Goal: Task Accomplishment & Management: Use online tool/utility

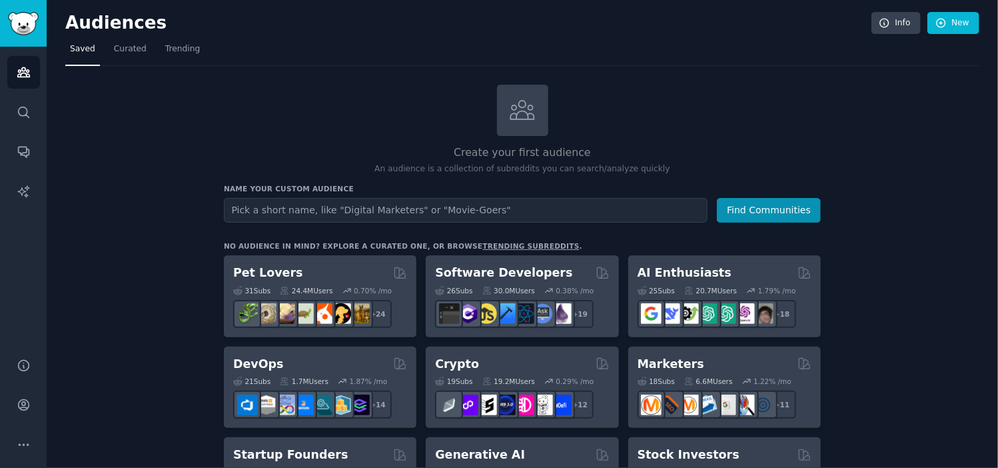
click at [482, 277] on h2 "Software Developers" at bounding box center [503, 273] width 137 height 17
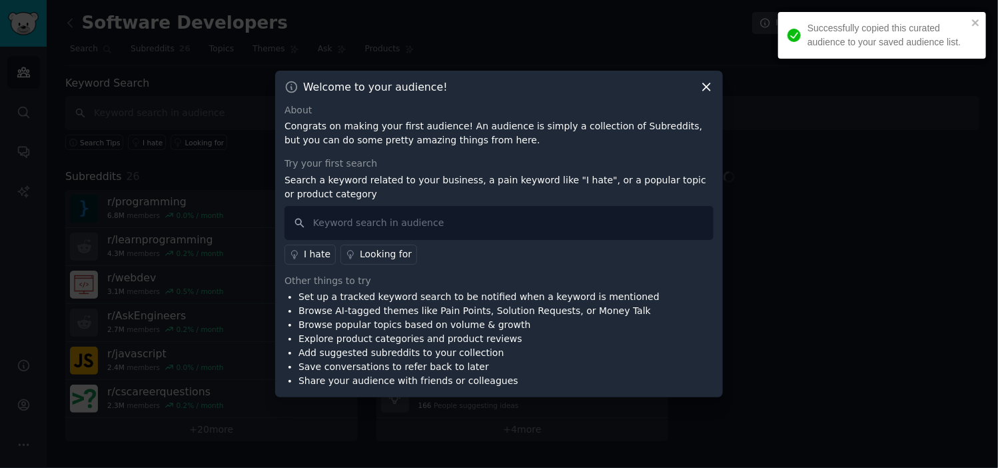
click at [706, 91] on icon at bounding box center [707, 87] width 14 height 14
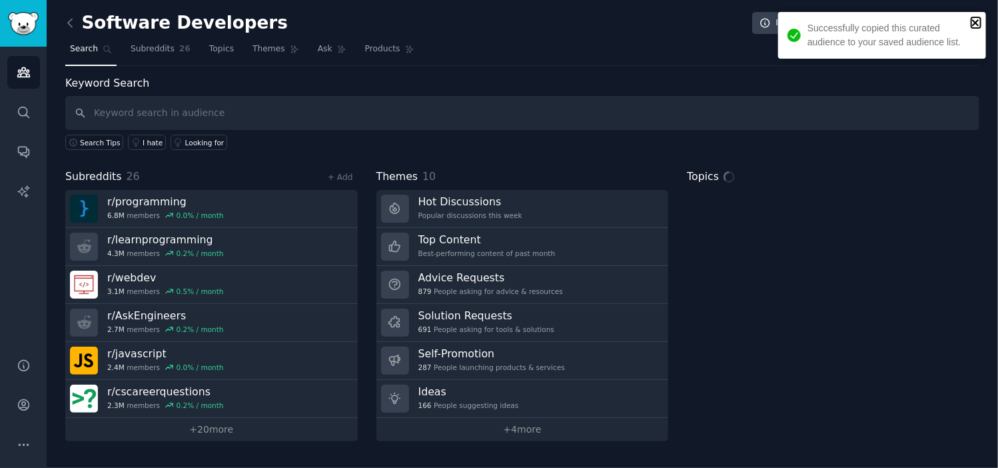
click at [978, 19] on icon "close" at bounding box center [975, 22] width 7 height 7
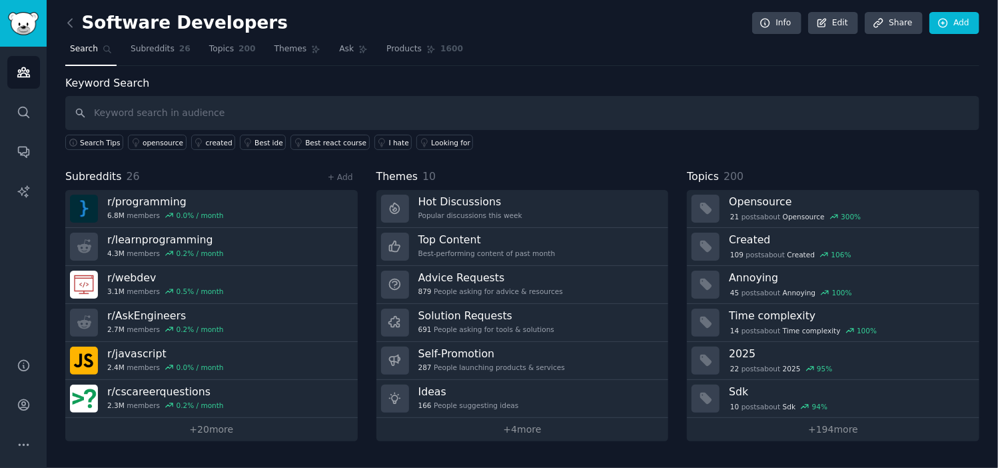
click at [521, 425] on link "+ 4 more" at bounding box center [523, 429] width 293 height 23
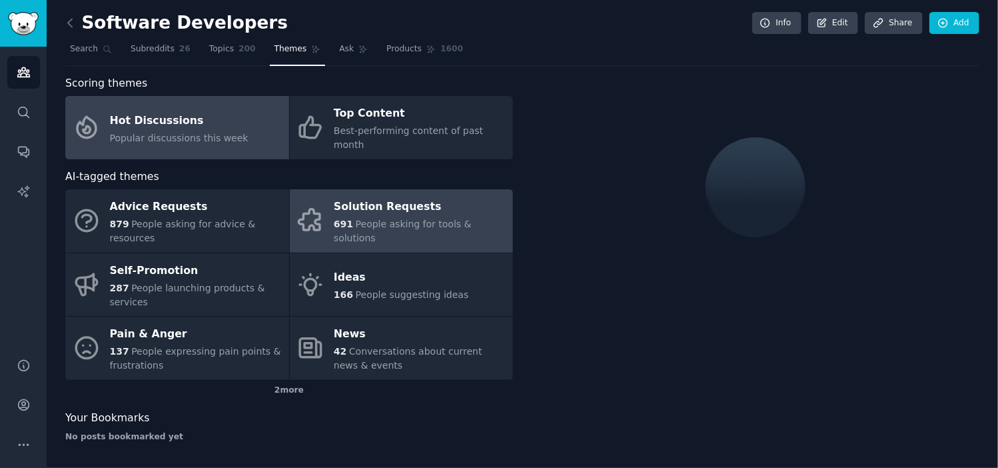
click at [409, 197] on div "Solution Requests" at bounding box center [420, 207] width 173 height 21
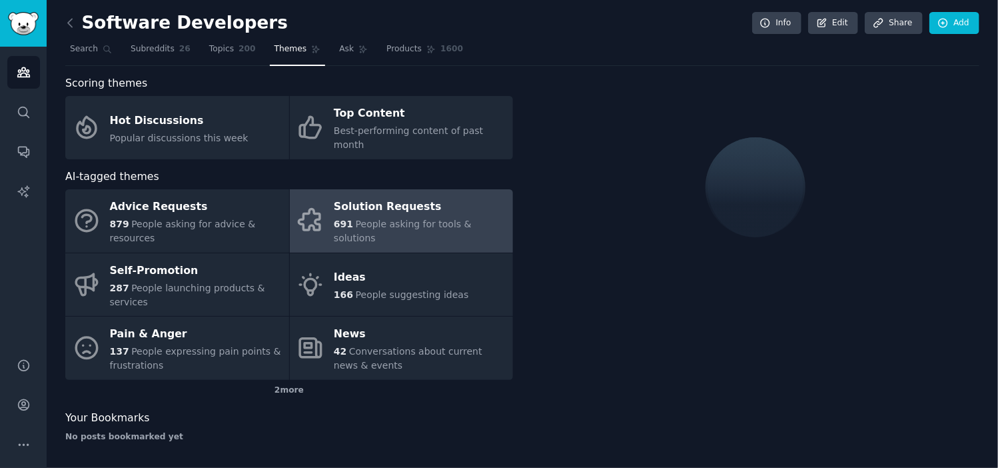
click at [392, 202] on div "Solution Requests" at bounding box center [420, 207] width 173 height 21
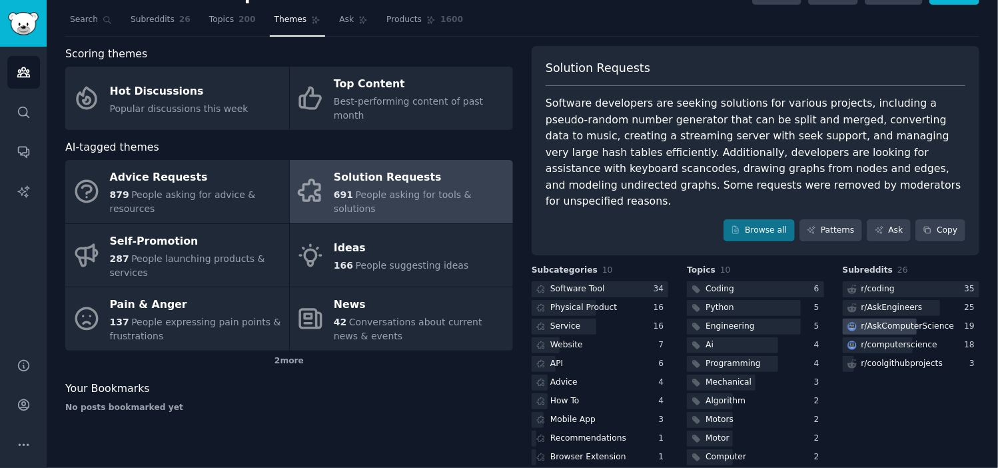
scroll to position [30, 0]
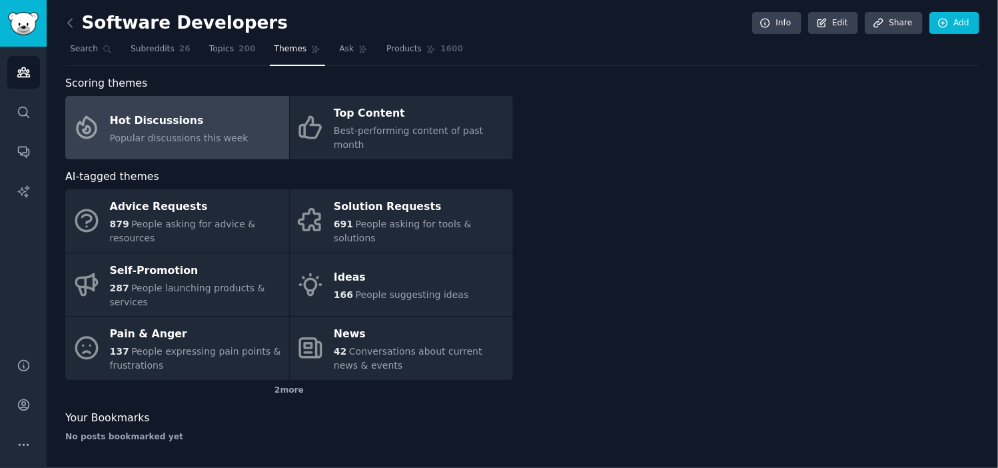
click at [175, 131] on div "Popular discussions this week" at bounding box center [179, 138] width 139 height 14
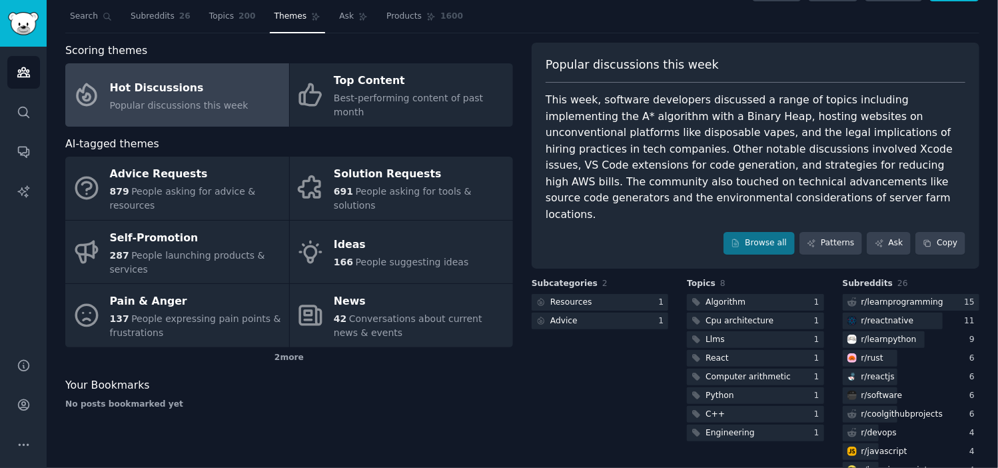
scroll to position [48, 0]
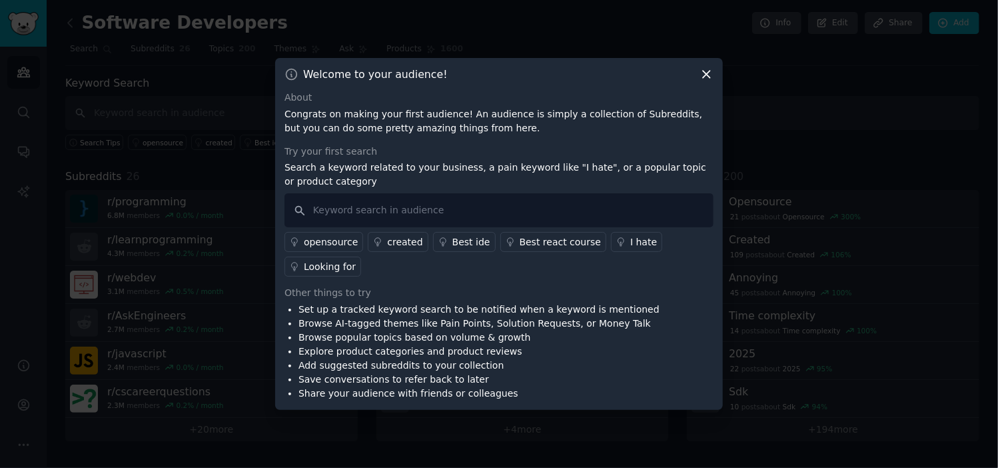
click at [708, 80] on icon at bounding box center [707, 74] width 14 height 14
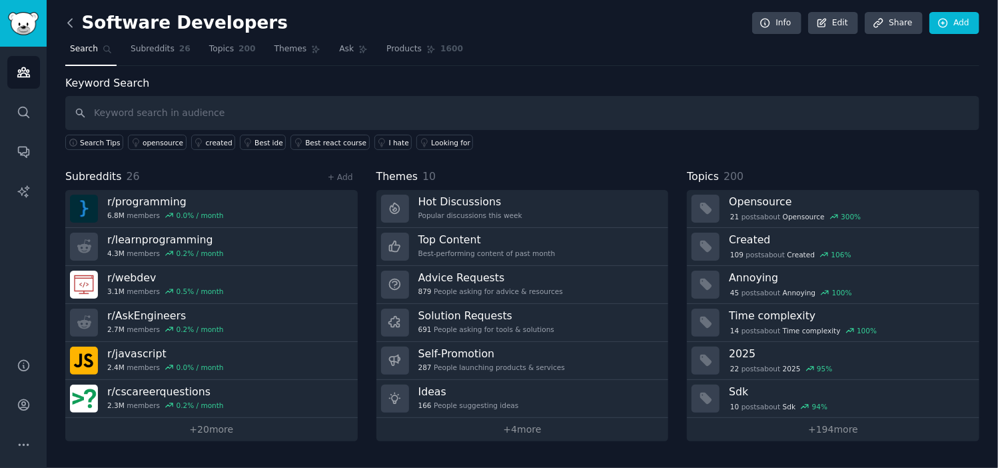
click at [71, 19] on icon at bounding box center [70, 23] width 4 height 8
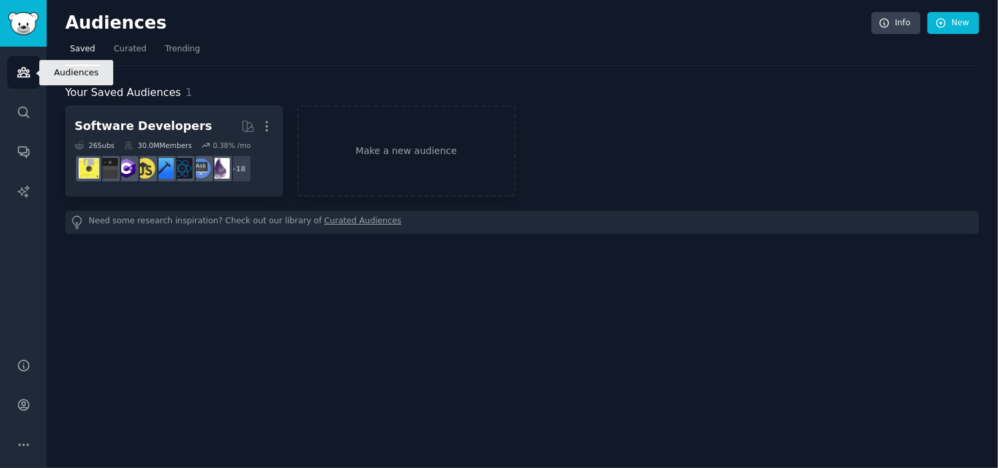
click at [15, 72] on link "Audiences" at bounding box center [23, 72] width 33 height 33
click at [17, 13] on img "Sidebar" at bounding box center [23, 23] width 31 height 23
click at [177, 50] on span "Trending" at bounding box center [182, 49] width 35 height 12
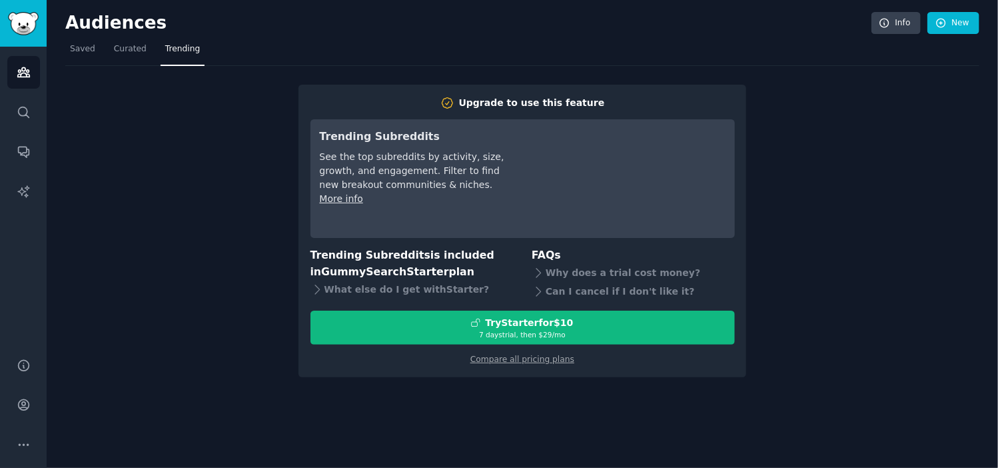
click at [101, 48] on nav "Saved Curated Trending" at bounding box center [522, 52] width 914 height 27
click at [89, 48] on span "Saved" at bounding box center [82, 49] width 25 height 12
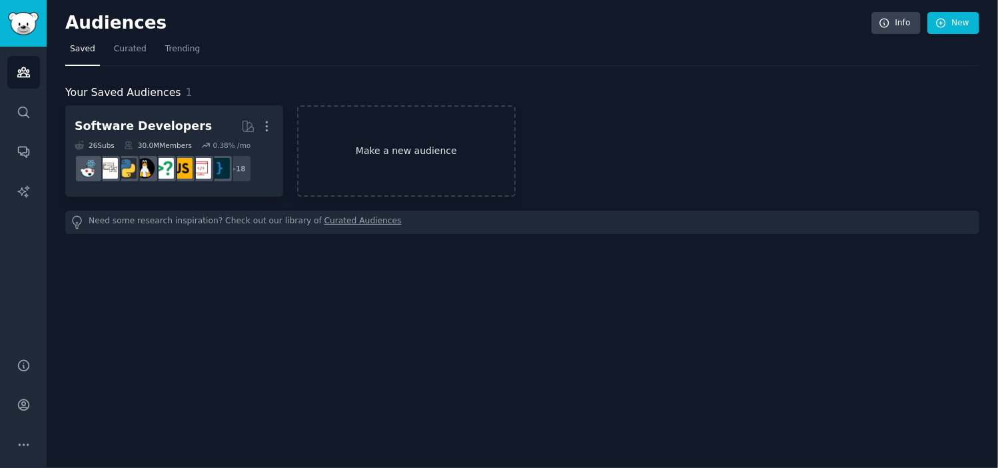
click at [383, 153] on link "Make a new audience" at bounding box center [406, 150] width 218 height 91
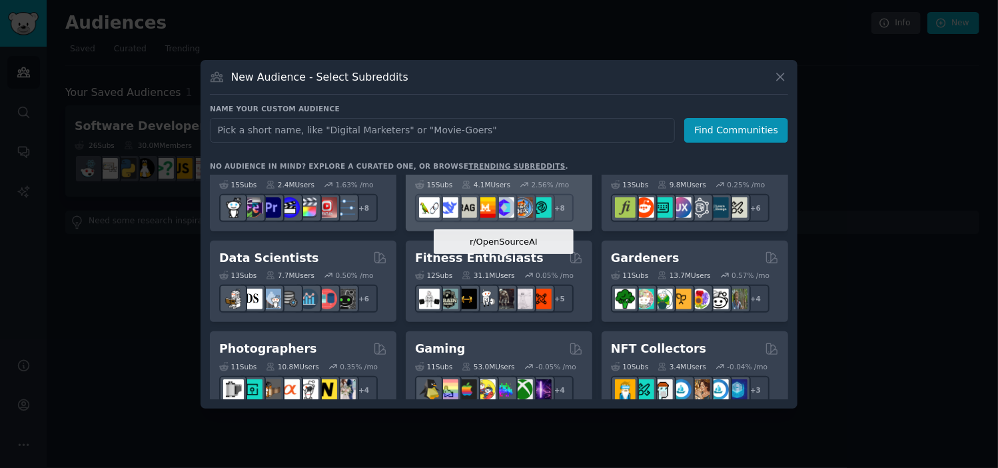
scroll to position [301, 0]
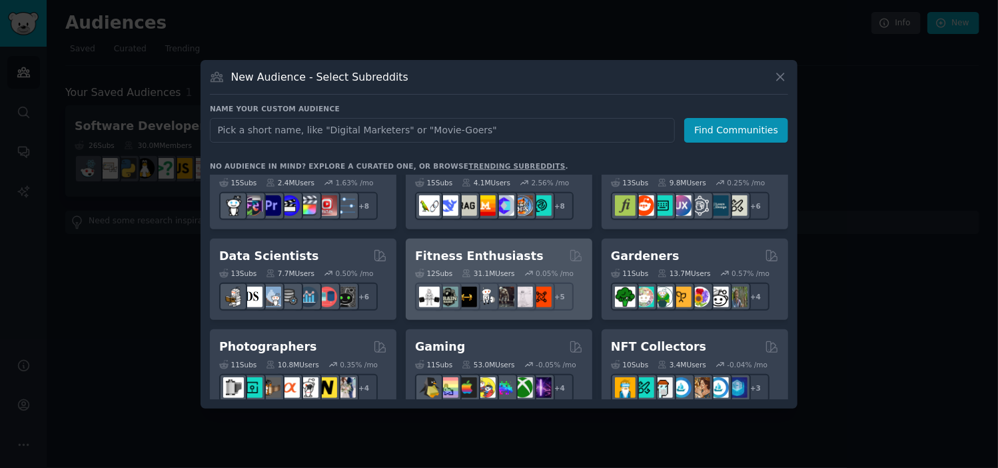
click at [476, 265] on div "12 Sub s 31.1M Users 0.05 % /mo r/workout + 5" at bounding box center [499, 287] width 168 height 47
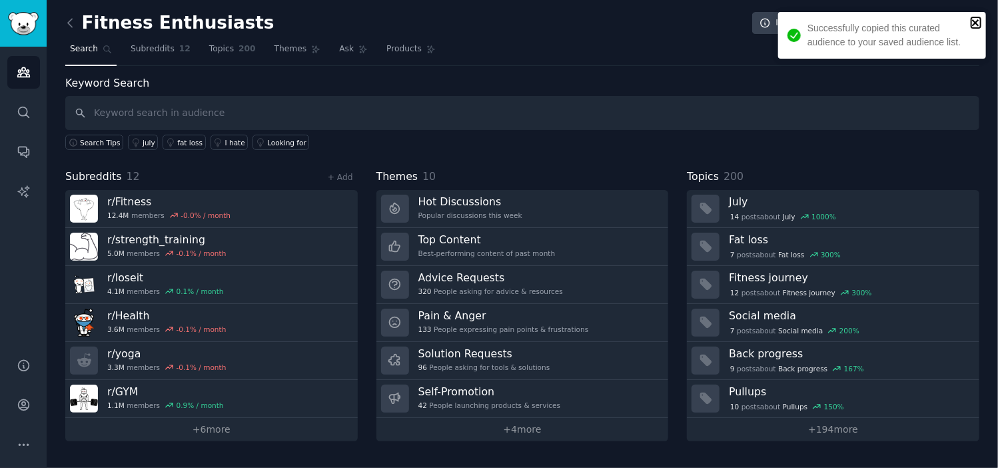
click at [977, 21] on icon "close" at bounding box center [975, 22] width 7 height 7
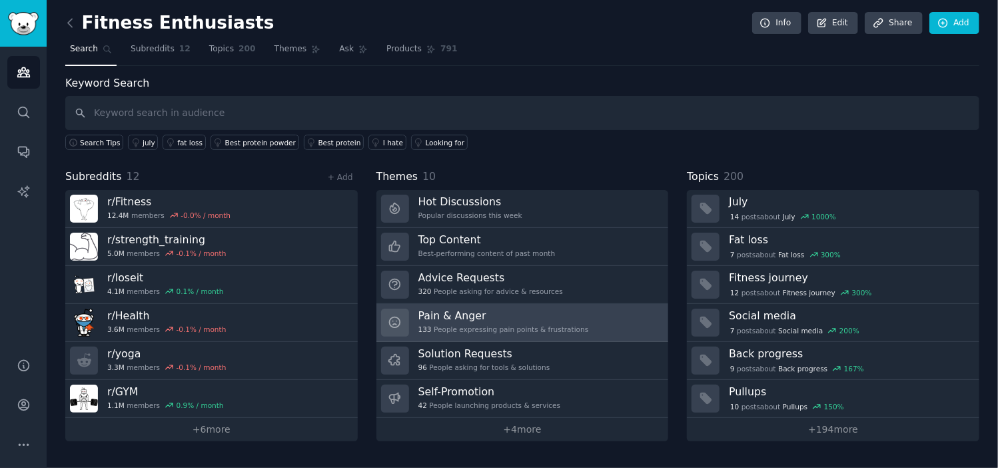
click at [479, 317] on h3 "Pain & Anger" at bounding box center [504, 316] width 171 height 14
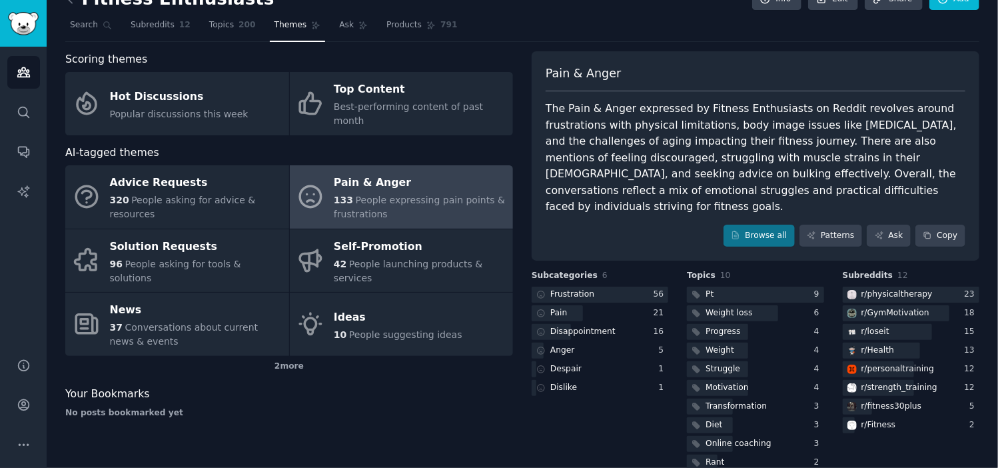
scroll to position [30, 0]
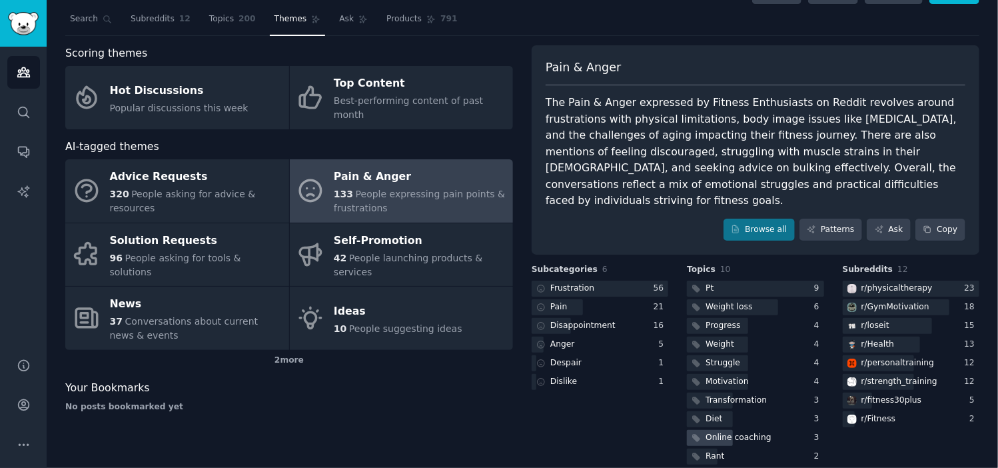
click at [741, 432] on div "Online coaching" at bounding box center [739, 438] width 66 height 12
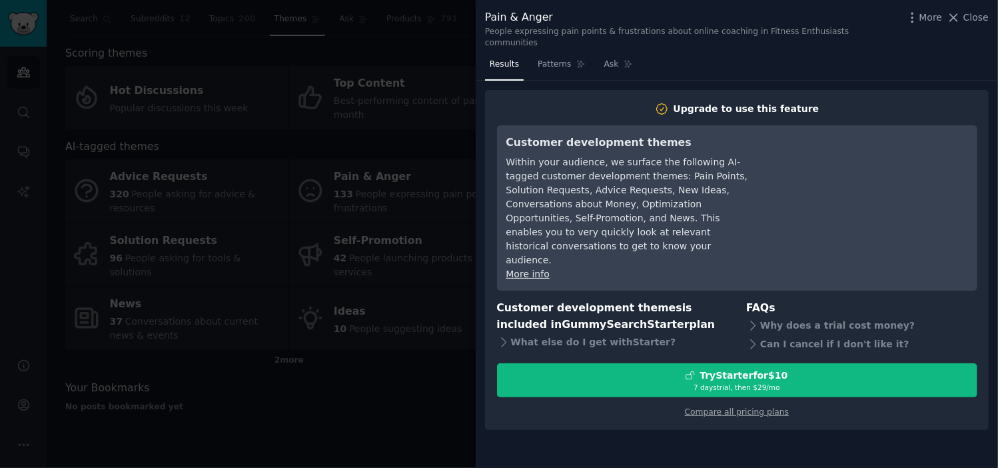
click at [444, 416] on div at bounding box center [499, 234] width 998 height 468
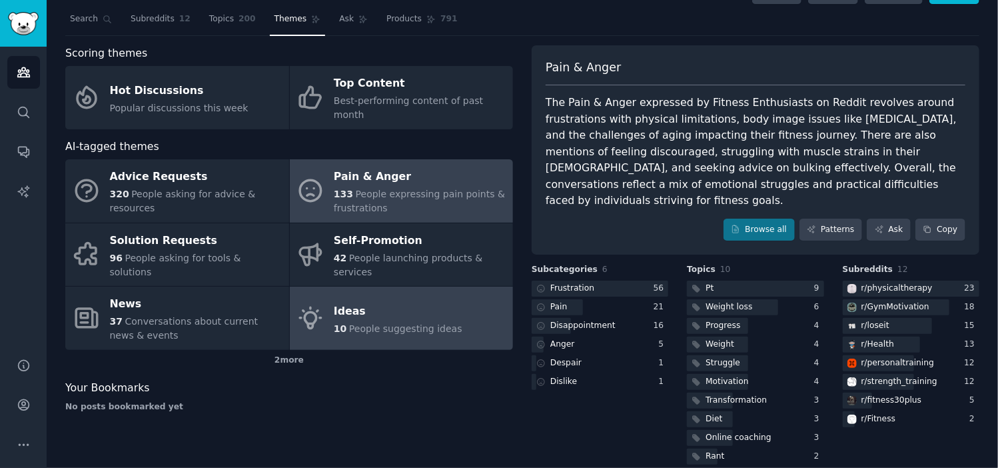
click at [390, 303] on div "Ideas" at bounding box center [398, 311] width 129 height 21
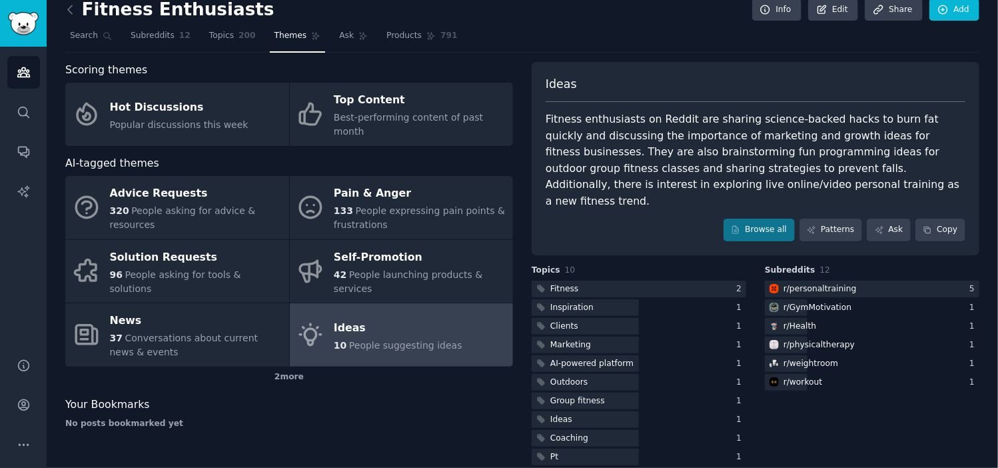
scroll to position [14, 0]
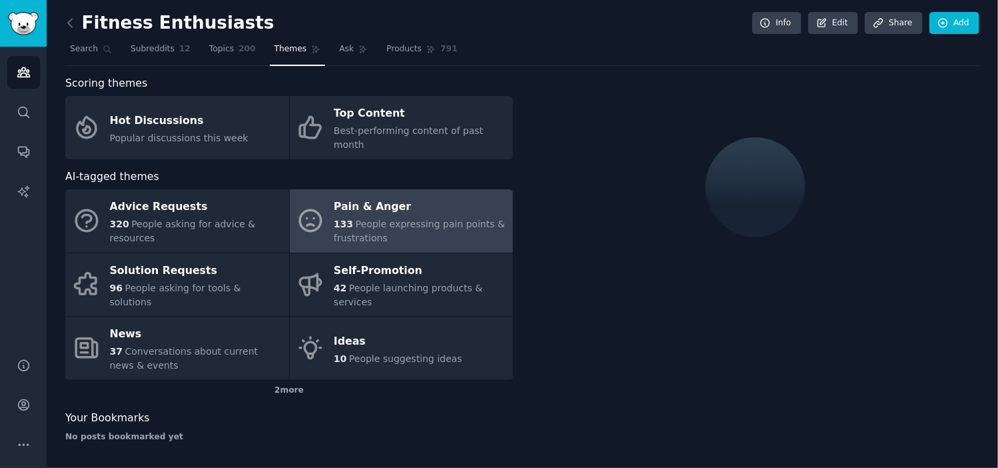
click at [79, 22] on link at bounding box center [73, 23] width 17 height 21
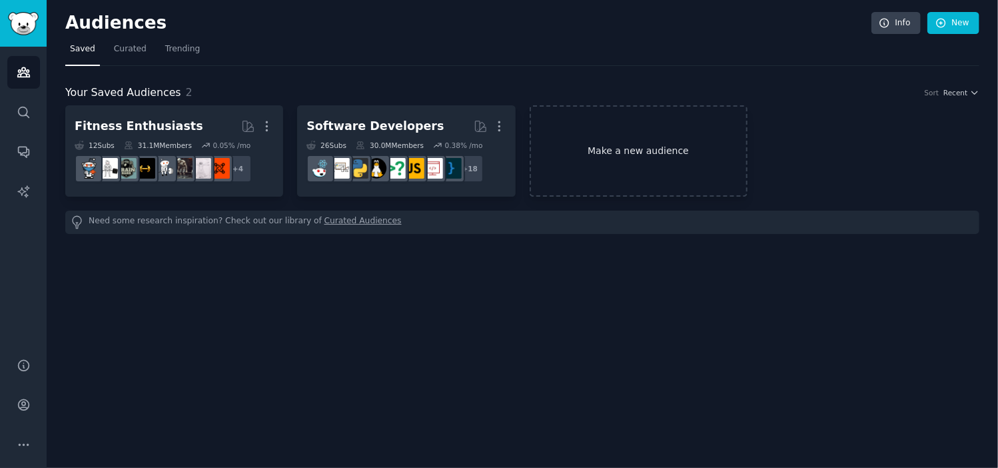
click at [642, 144] on link "Make a new audience" at bounding box center [639, 150] width 218 height 91
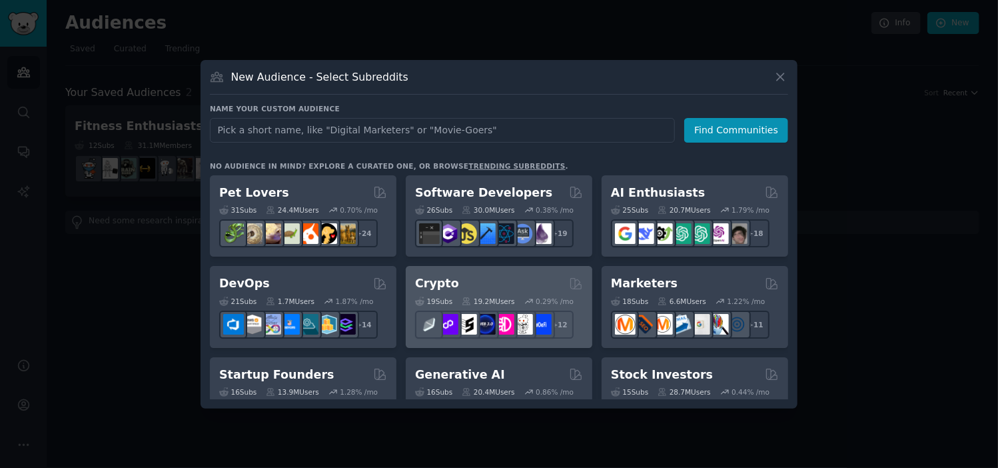
scroll to position [2, 0]
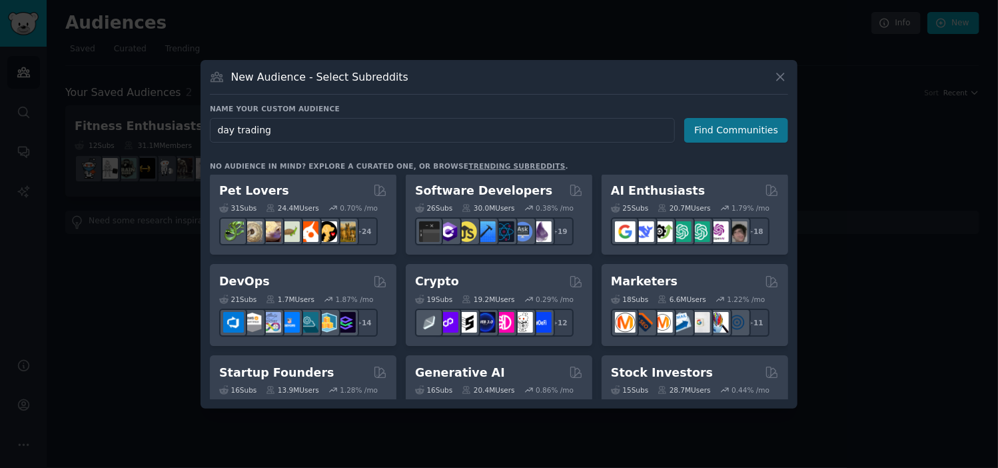
type input "day trading"
click at [706, 134] on button "Find Communities" at bounding box center [736, 130] width 104 height 25
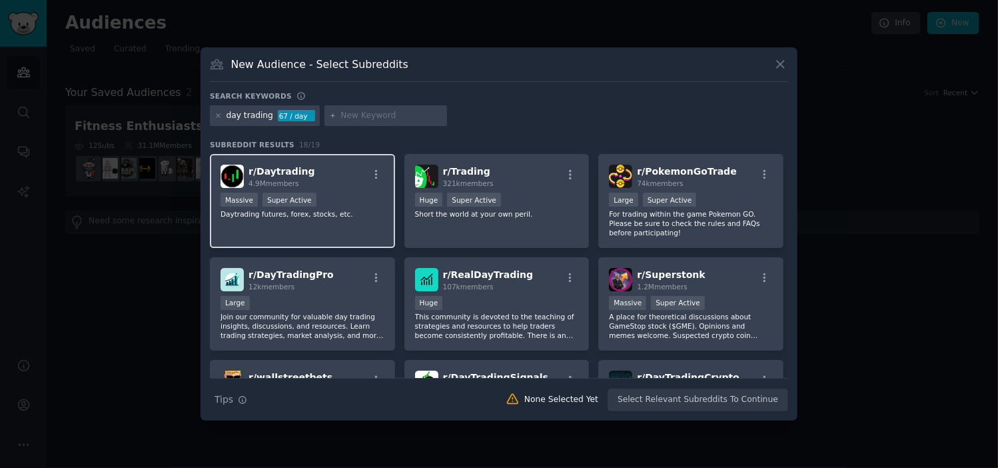
click at [337, 207] on div "Massive Super Active" at bounding box center [303, 201] width 164 height 17
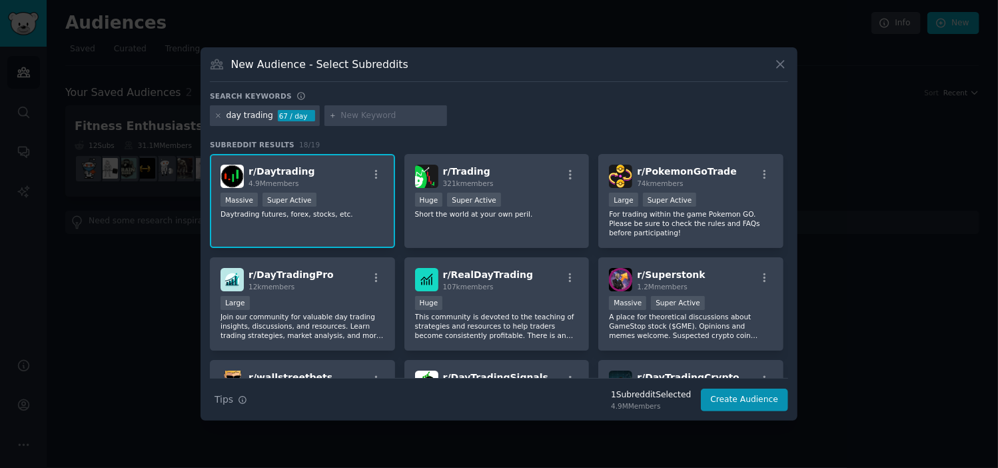
click at [528, 130] on div "day trading 67 / day" at bounding box center [499, 118] width 578 height 26
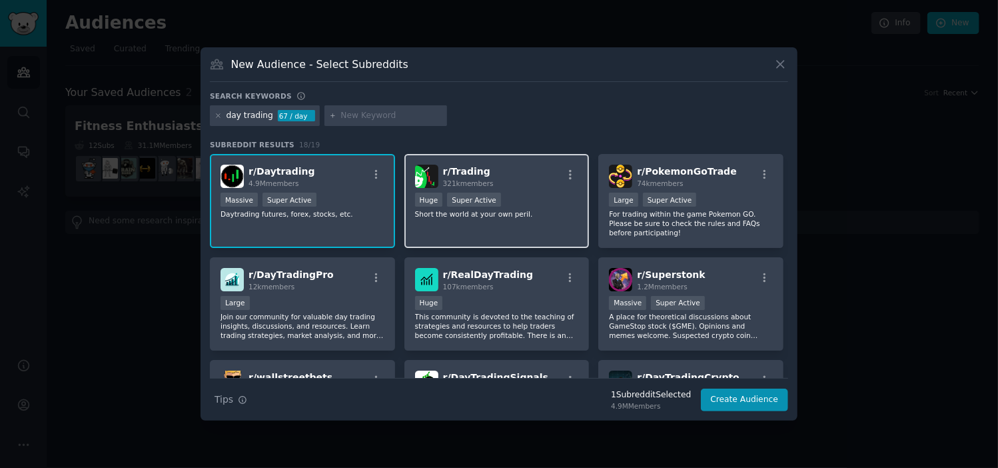
click at [478, 184] on span "321k members" at bounding box center [468, 183] width 51 height 8
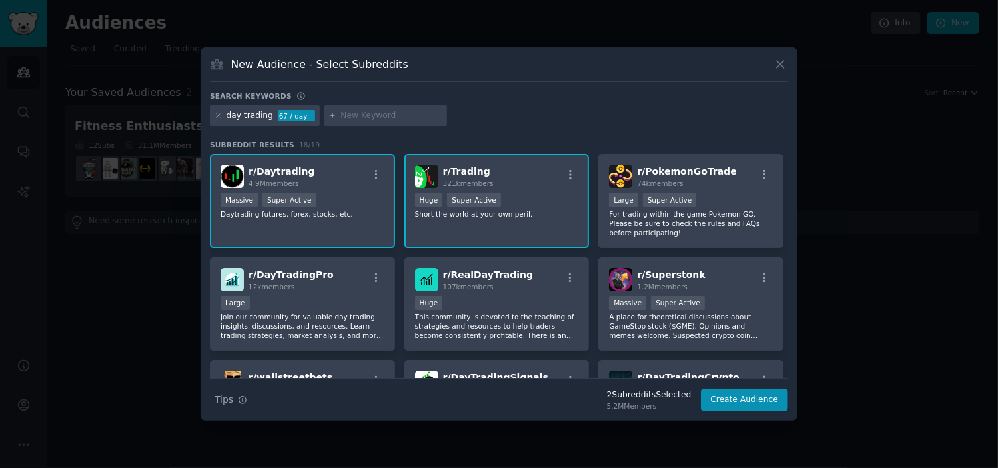
click at [358, 183] on div "r/ Daytrading 4.9M members" at bounding box center [303, 176] width 164 height 23
click at [543, 181] on div "r/ Trading 321k members" at bounding box center [497, 176] width 164 height 23
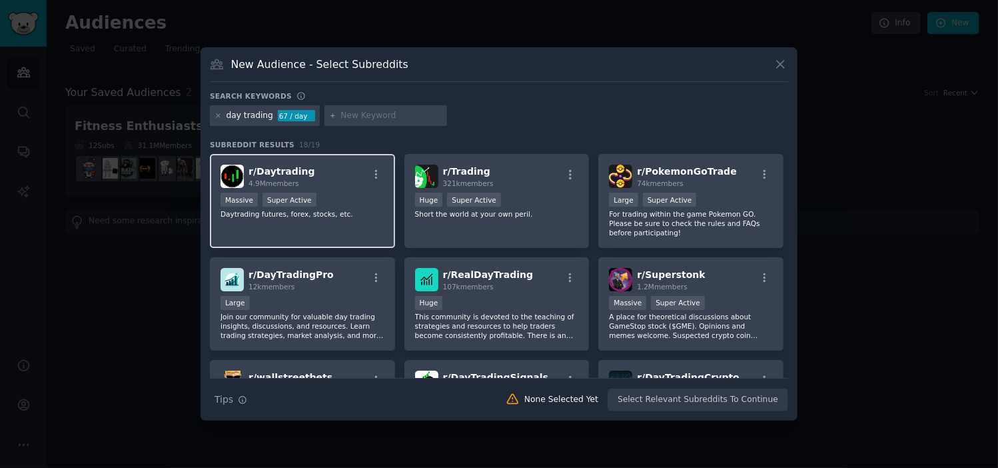
click at [369, 181] on div at bounding box center [376, 177] width 17 height 16
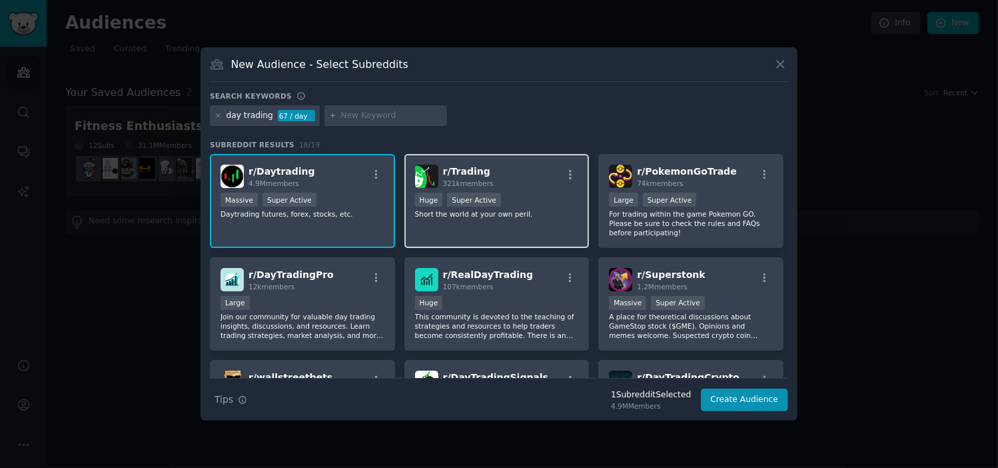
click at [498, 187] on div "r/ Trading 321k members" at bounding box center [497, 176] width 164 height 23
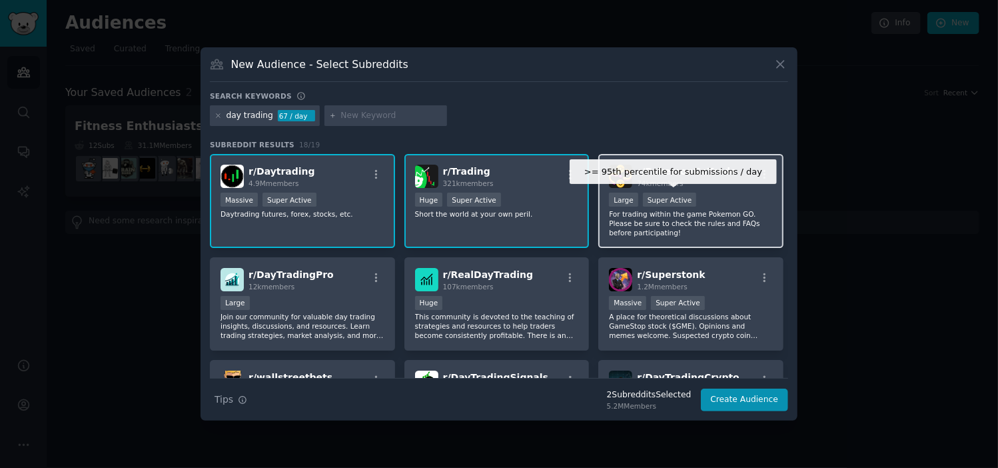
click at [655, 193] on div "Super Active" at bounding box center [670, 200] width 54 height 14
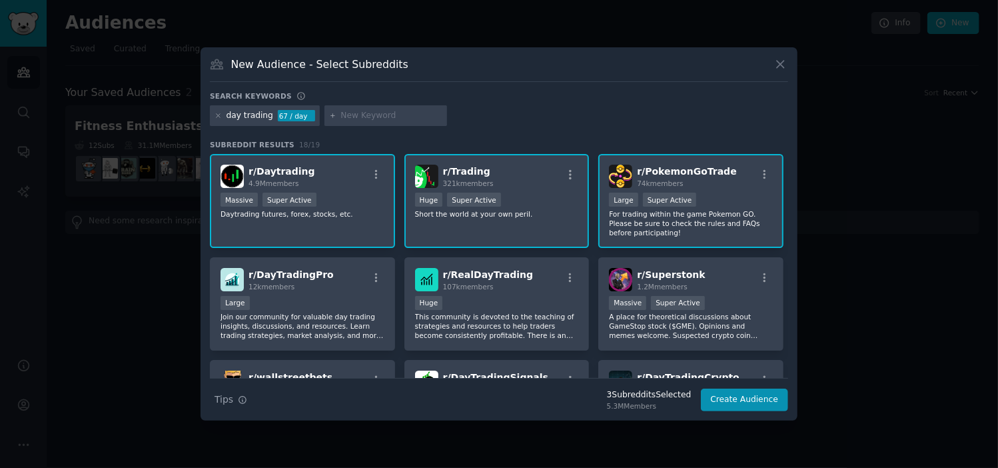
click at [698, 202] on div ">= 95th percentile for submissions / day Large Super Active" at bounding box center [691, 201] width 164 height 17
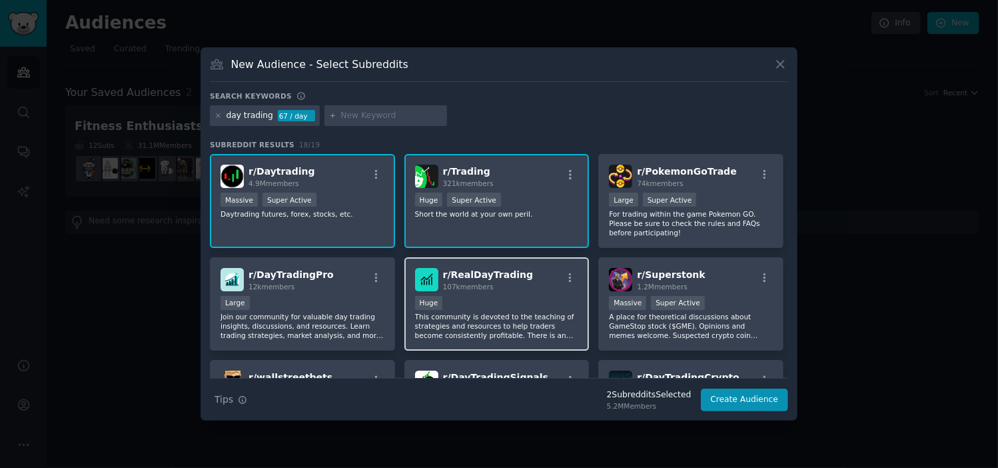
scroll to position [2, 0]
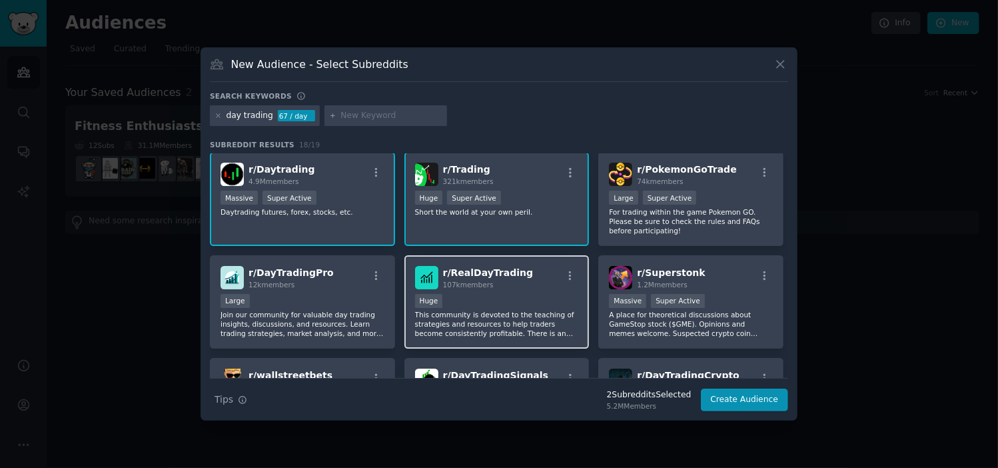
click at [505, 271] on span "r/ RealDayTrading" at bounding box center [488, 272] width 91 height 11
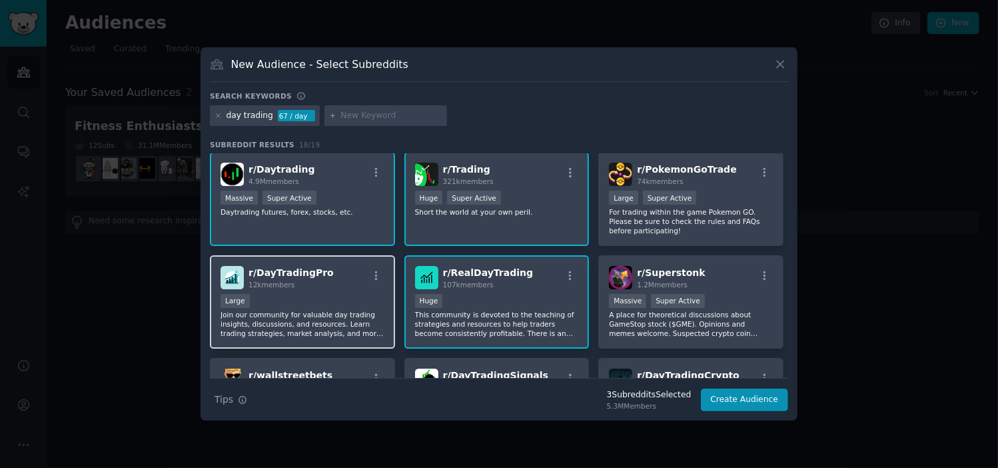
click at [335, 289] on div "r/ DayTradingPro 12k members Large Join our community for valuable day trading …" at bounding box center [302, 302] width 185 height 94
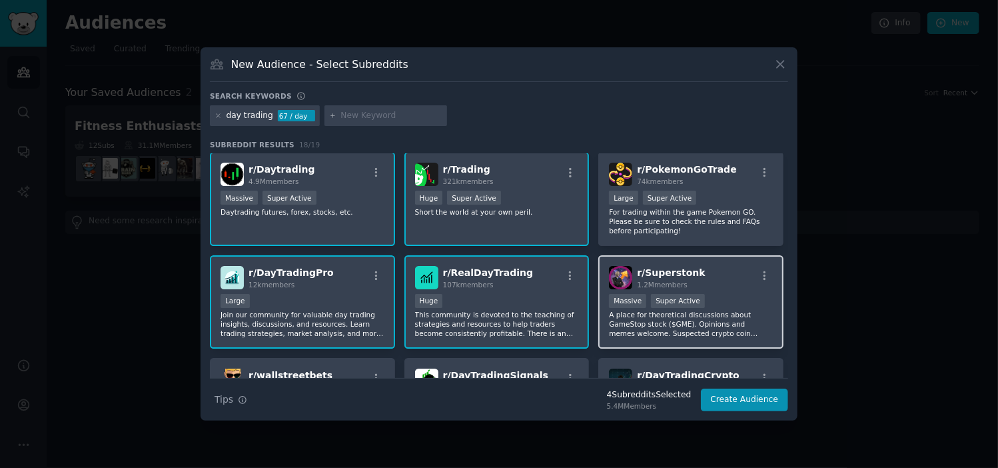
scroll to position [211, 0]
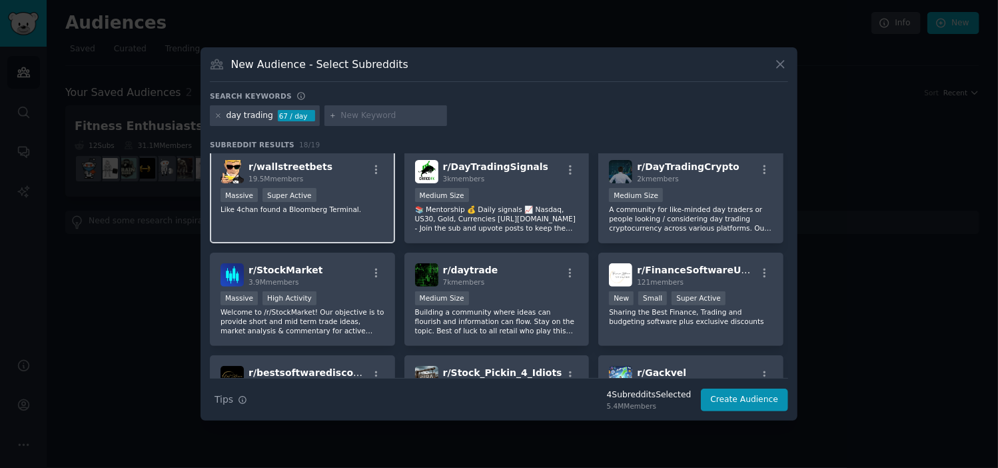
click at [339, 175] on div "r/ wallstreetbets 19.5M members" at bounding box center [303, 171] width 164 height 23
click at [755, 397] on button "Create Audience" at bounding box center [745, 400] width 88 height 23
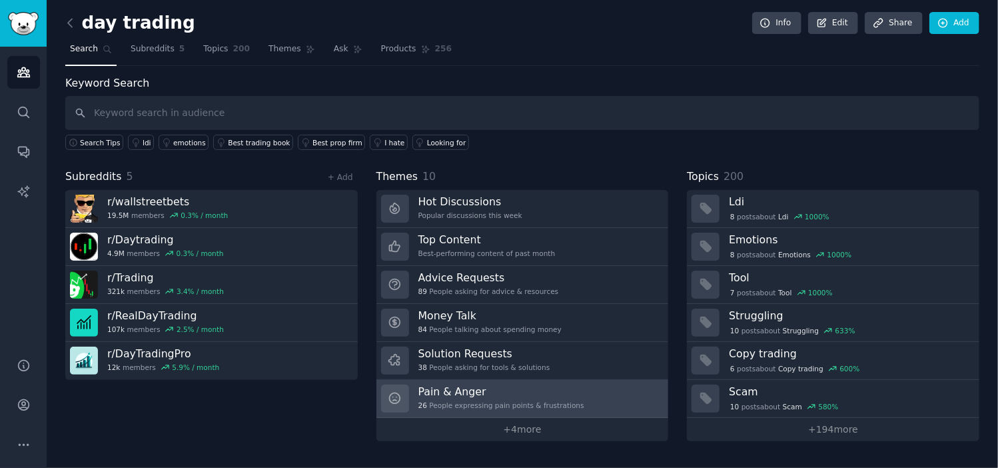
click at [493, 406] on div "26 People expressing pain points & frustrations" at bounding box center [502, 405] width 166 height 9
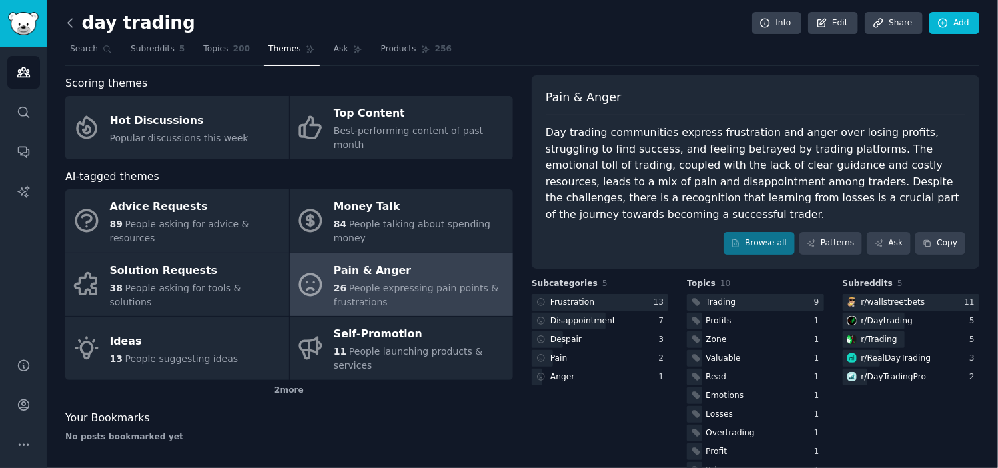
click at [66, 20] on icon at bounding box center [70, 23] width 14 height 14
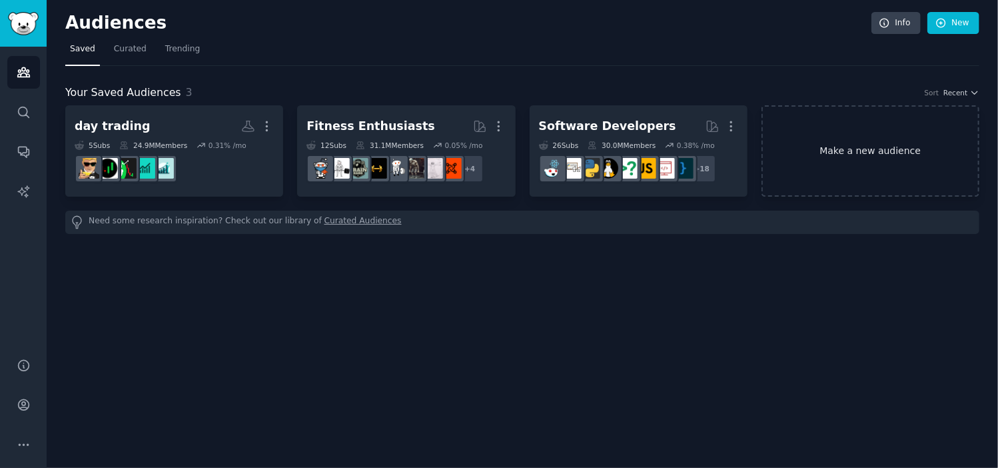
click at [806, 159] on link "Make a new audience" at bounding box center [871, 150] width 218 height 91
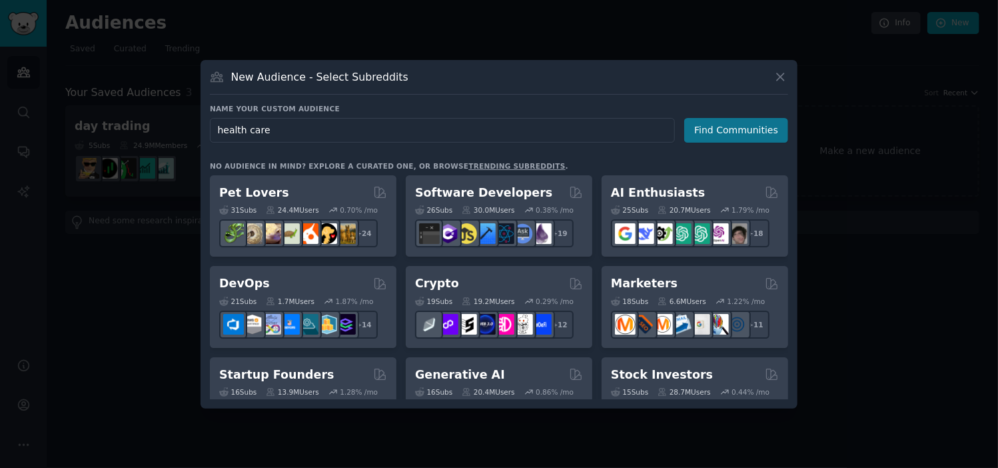
type input "health care"
click at [725, 137] on button "Find Communities" at bounding box center [736, 130] width 104 height 25
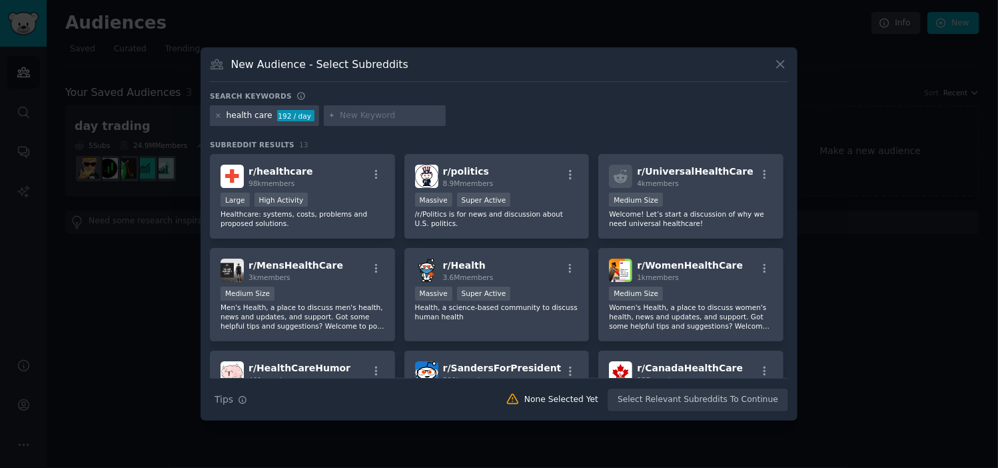
click at [367, 119] on input "text" at bounding box center [390, 116] width 101 height 12
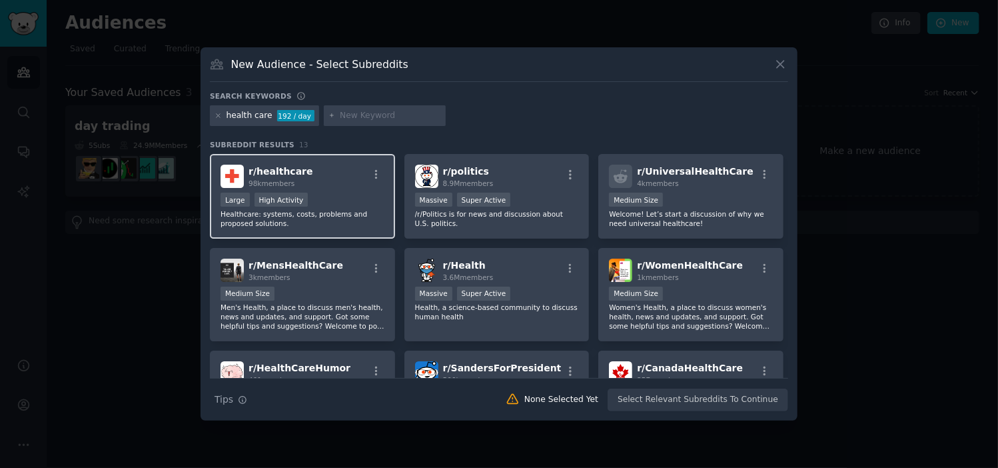
click at [341, 178] on div "r/ healthcare 98k members" at bounding box center [303, 176] width 164 height 23
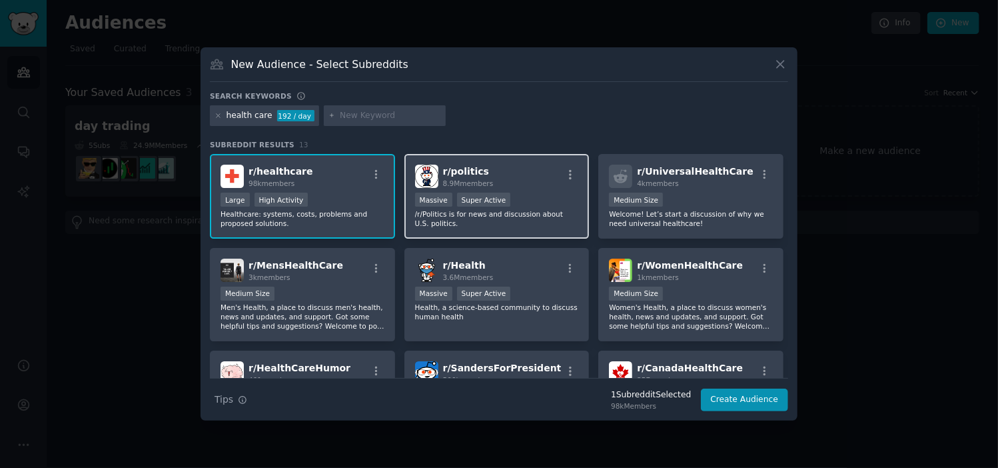
click at [492, 171] on div "r/ politics 8.9M members" at bounding box center [497, 176] width 164 height 23
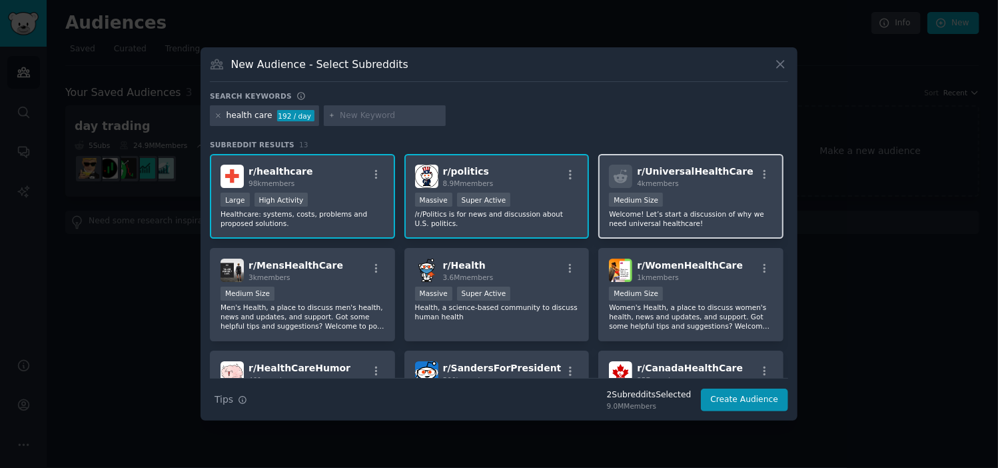
click at [768, 193] on div "1000 - 10,000 members Medium Size" at bounding box center [691, 201] width 164 height 17
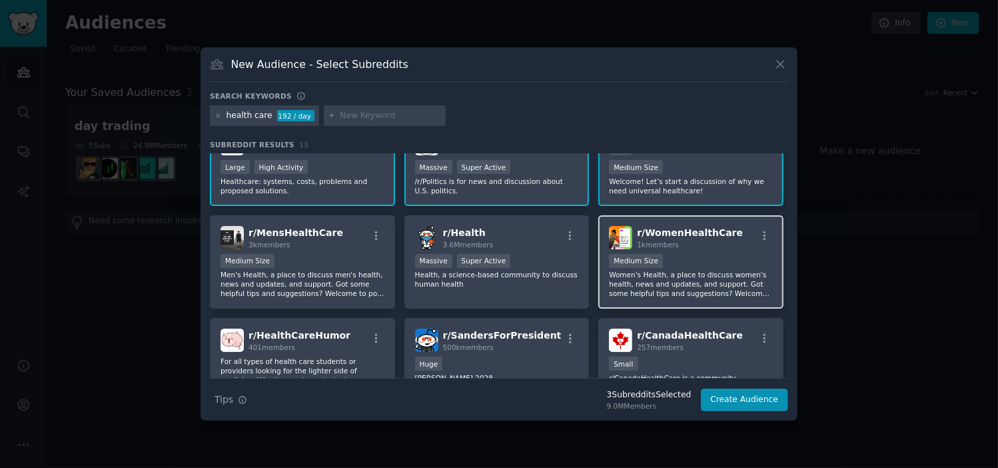
scroll to position [88, 0]
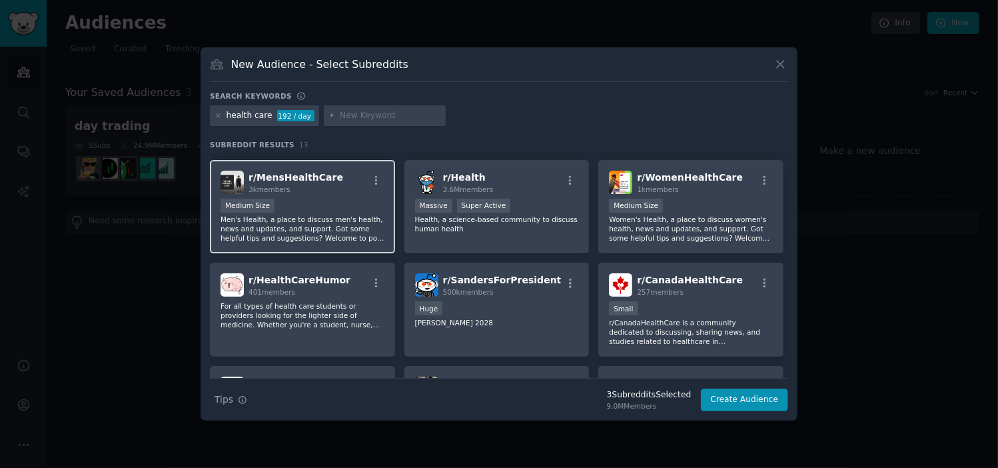
click at [327, 195] on div "r/ MensHealthCare 3k members Medium Size Men's Health, a place to discuss men's…" at bounding box center [302, 207] width 185 height 94
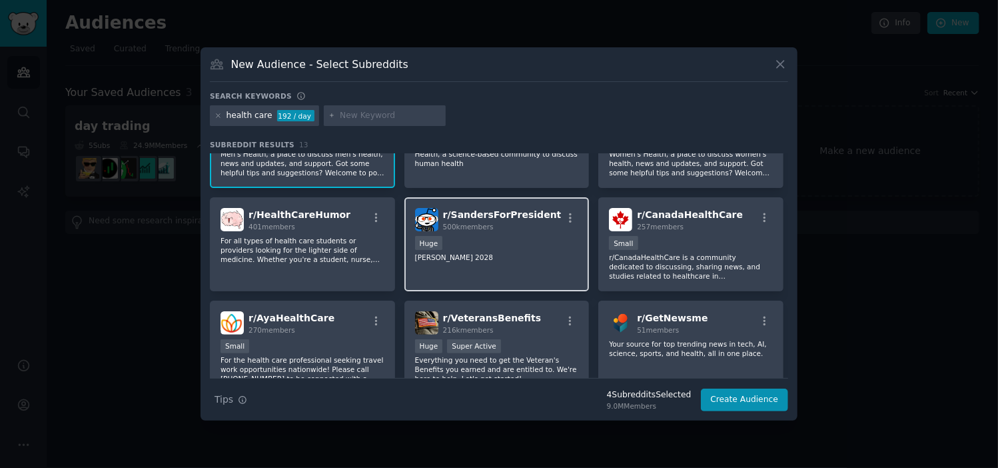
scroll to position [155, 0]
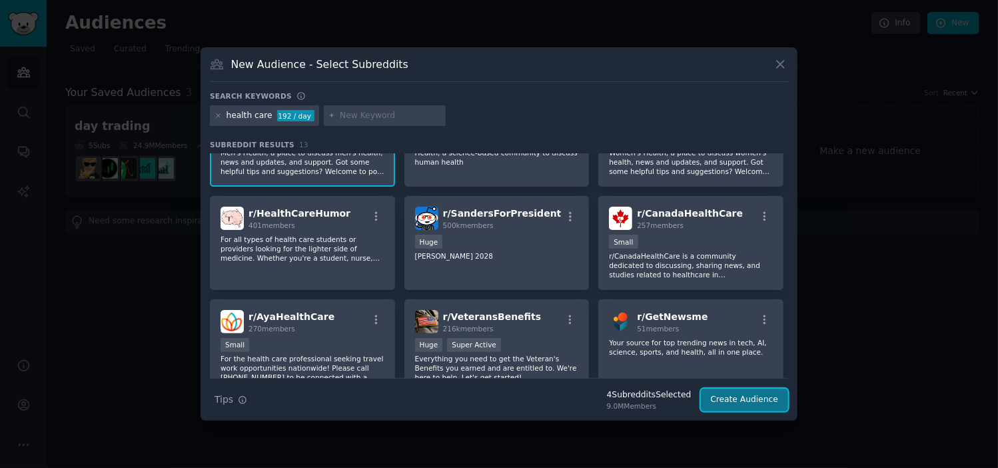
click at [736, 395] on button "Create Audience" at bounding box center [745, 400] width 88 height 23
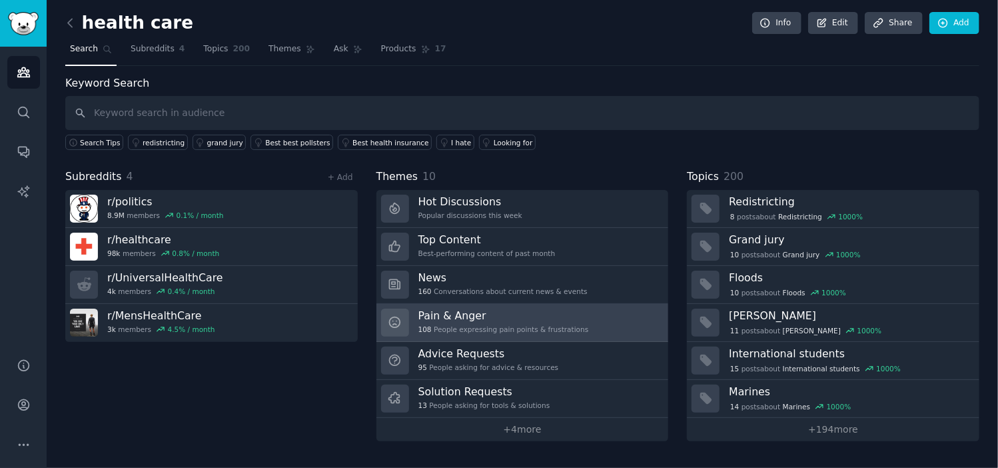
click at [522, 325] on div "108 People expressing pain points & frustrations" at bounding box center [504, 329] width 171 height 9
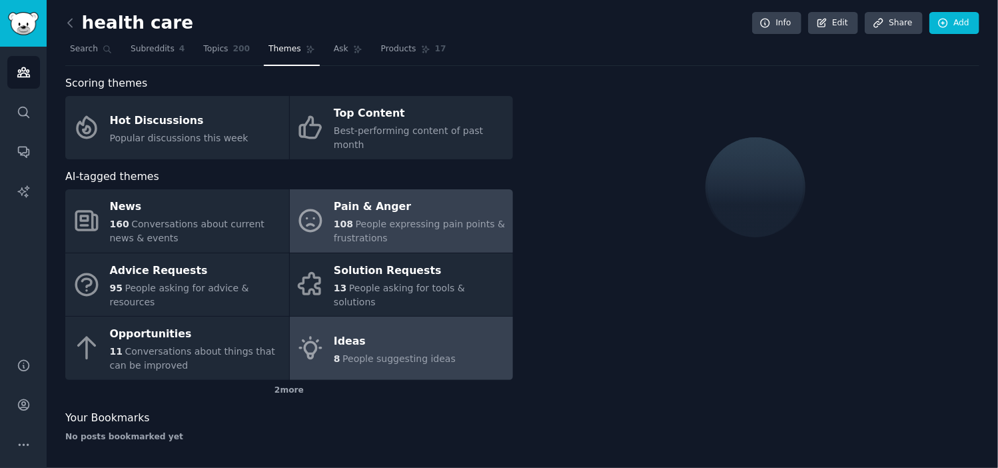
click at [377, 353] on span "People suggesting ideas" at bounding box center [399, 358] width 113 height 11
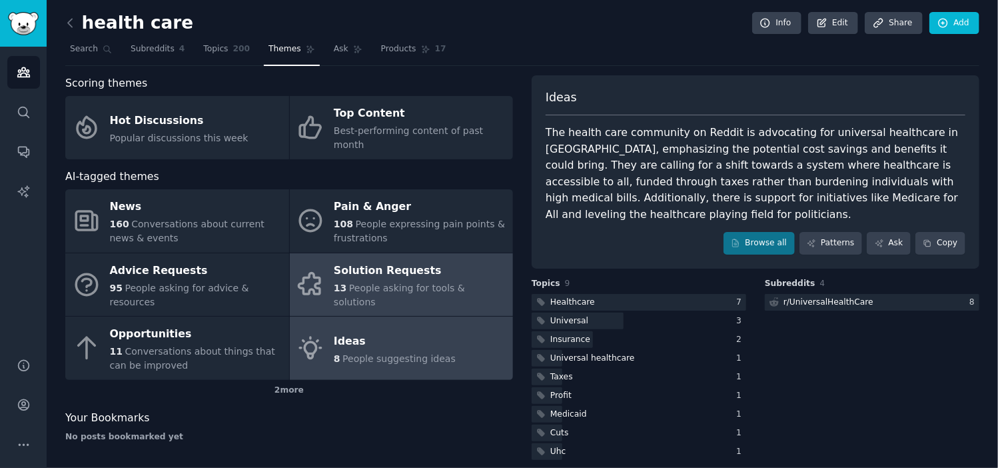
click at [385, 283] on span "People asking for tools & solutions" at bounding box center [399, 295] width 131 height 25
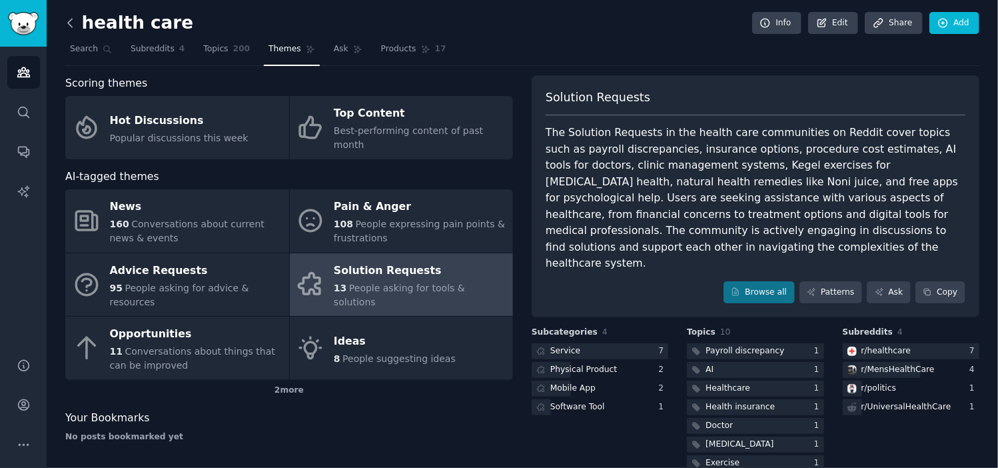
click at [68, 20] on icon at bounding box center [70, 23] width 14 height 14
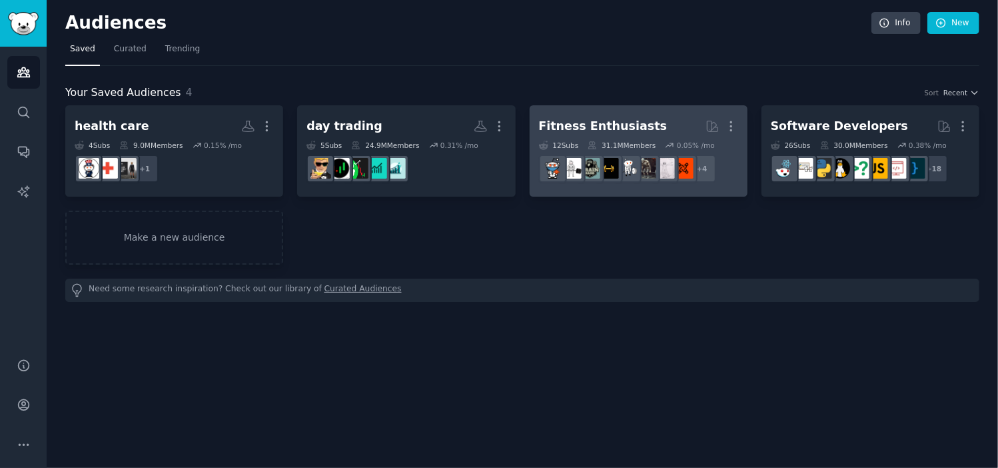
click at [655, 124] on h2 "Fitness Enthusiasts More" at bounding box center [638, 126] width 199 height 23
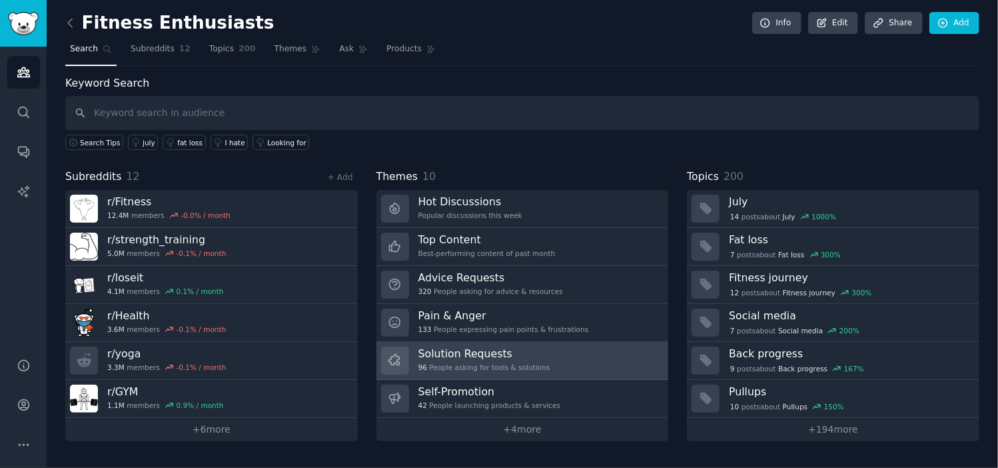
click at [535, 356] on h3 "Solution Requests" at bounding box center [485, 354] width 132 height 14
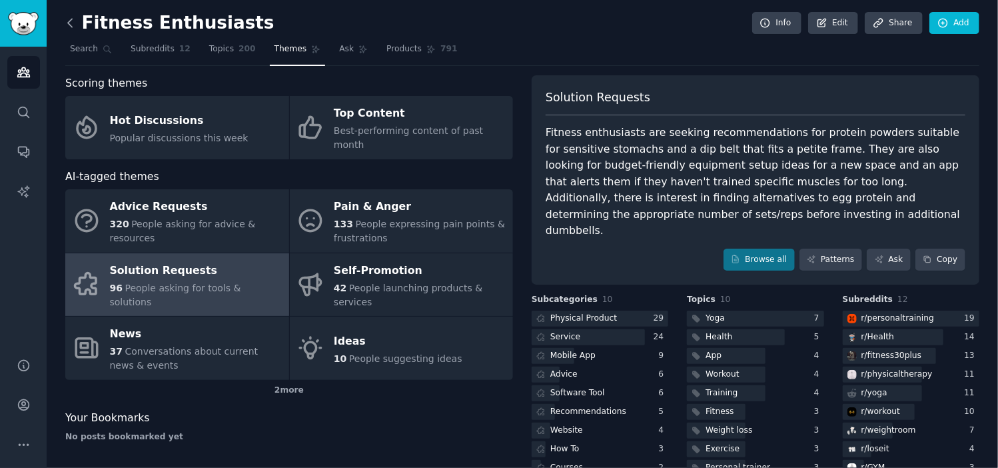
click at [75, 21] on icon at bounding box center [70, 23] width 14 height 14
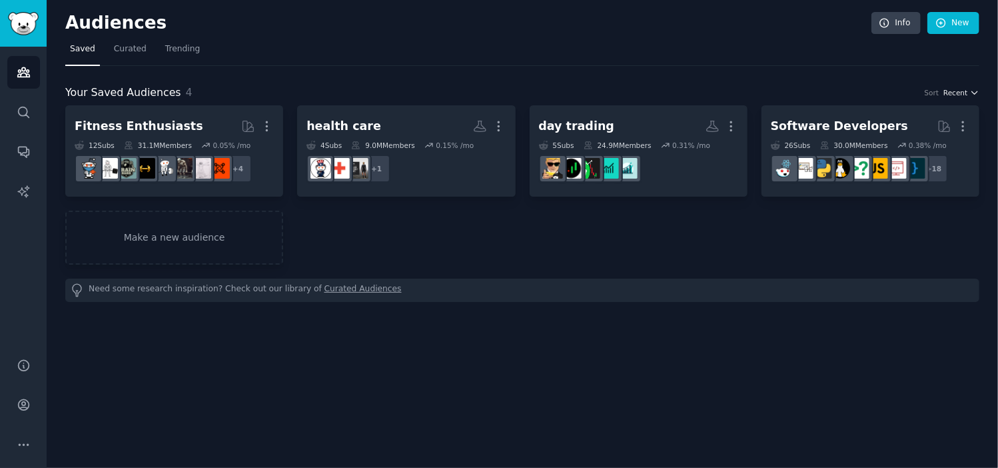
click at [976, 91] on icon "button" at bounding box center [974, 92] width 9 height 9
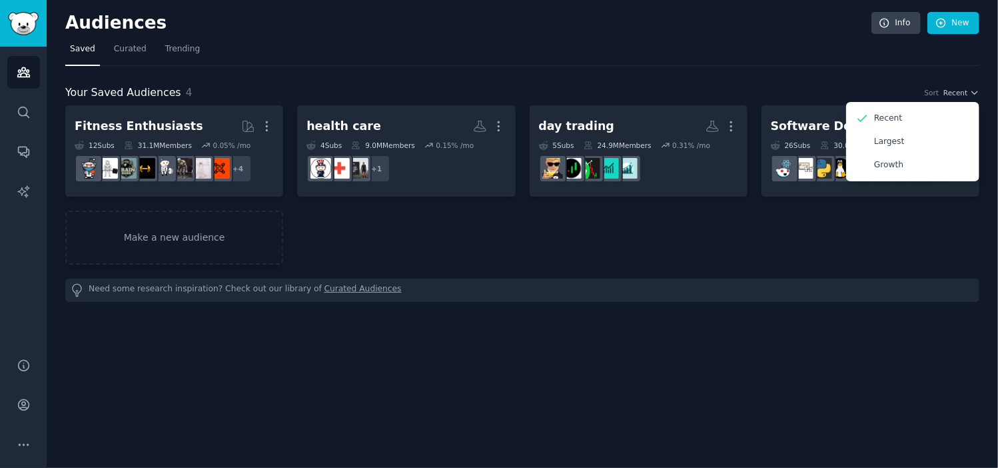
click at [849, 58] on nav "Saved Curated Trending" at bounding box center [522, 52] width 914 height 27
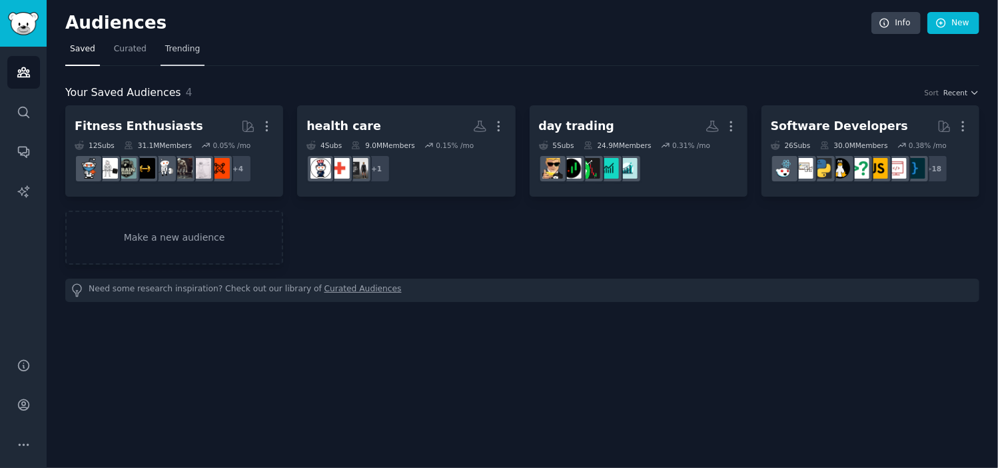
click at [185, 55] on link "Trending" at bounding box center [183, 52] width 44 height 27
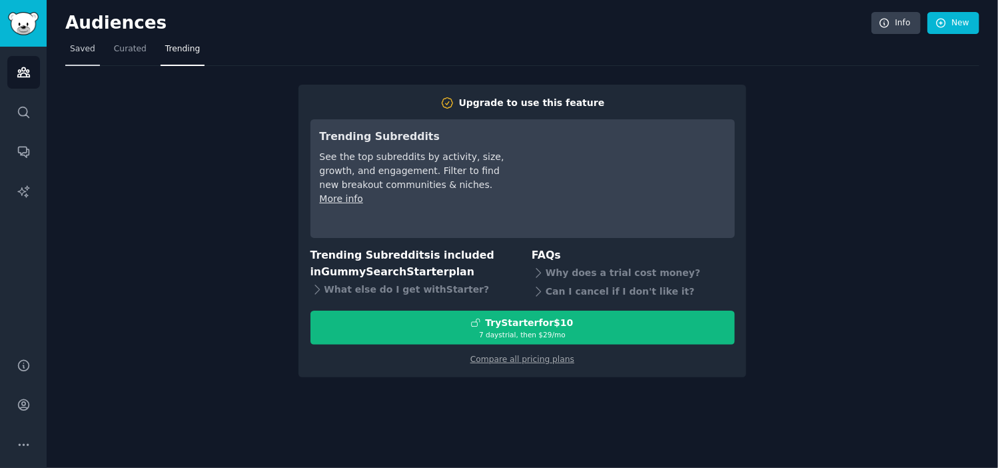
click at [89, 49] on span "Saved" at bounding box center [82, 49] width 25 height 12
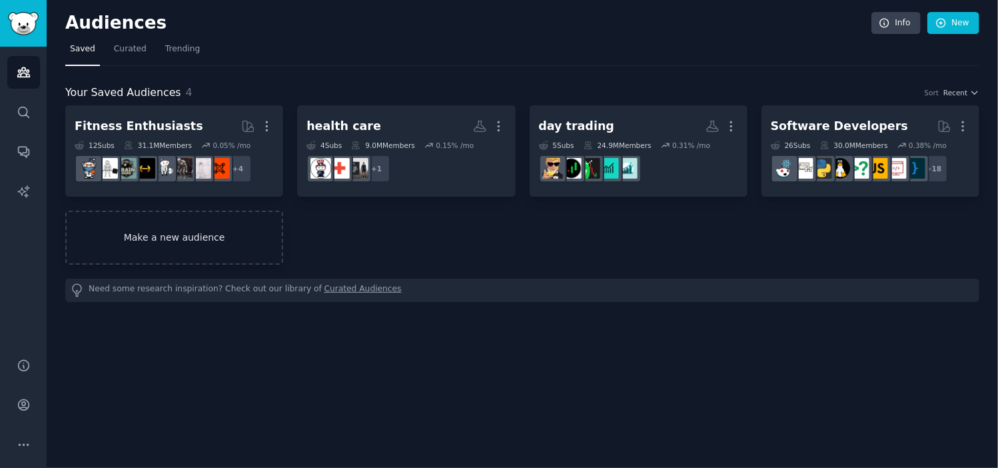
click at [225, 230] on link "Make a new audience" at bounding box center [174, 238] width 218 height 54
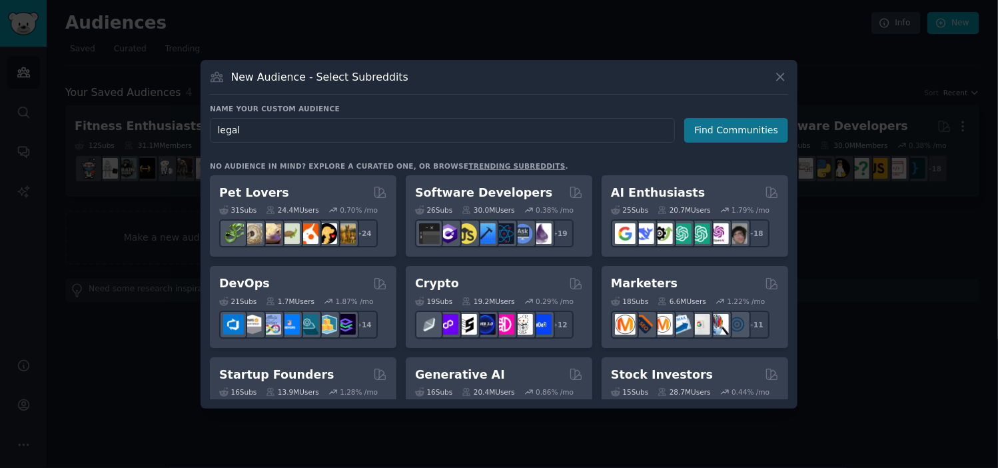
type input "legal"
click at [713, 128] on button "Find Communities" at bounding box center [736, 130] width 104 height 25
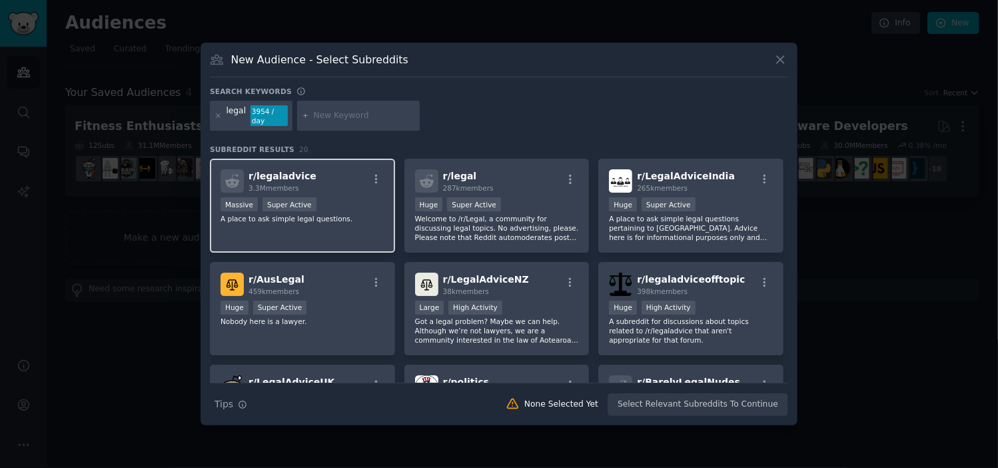
click at [341, 199] on div "Massive Super Active" at bounding box center [303, 205] width 164 height 17
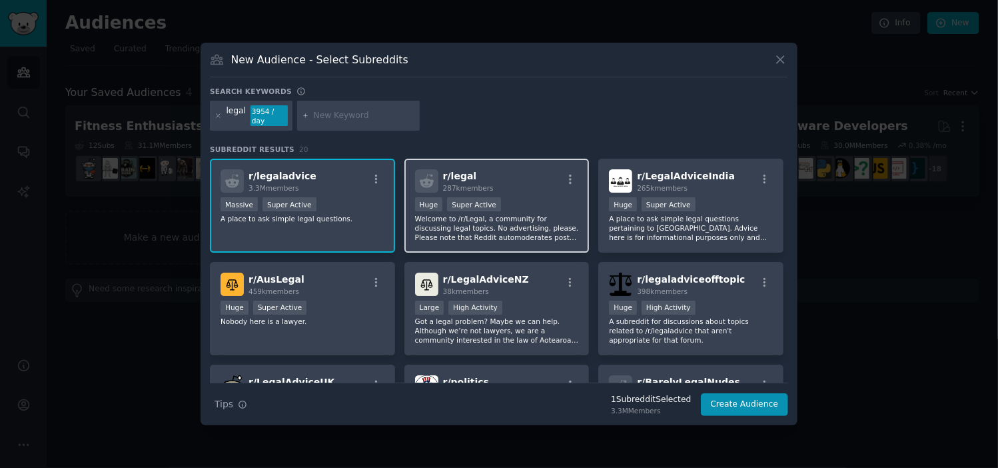
click at [530, 189] on div "r/ legal 287k members" at bounding box center [497, 180] width 164 height 23
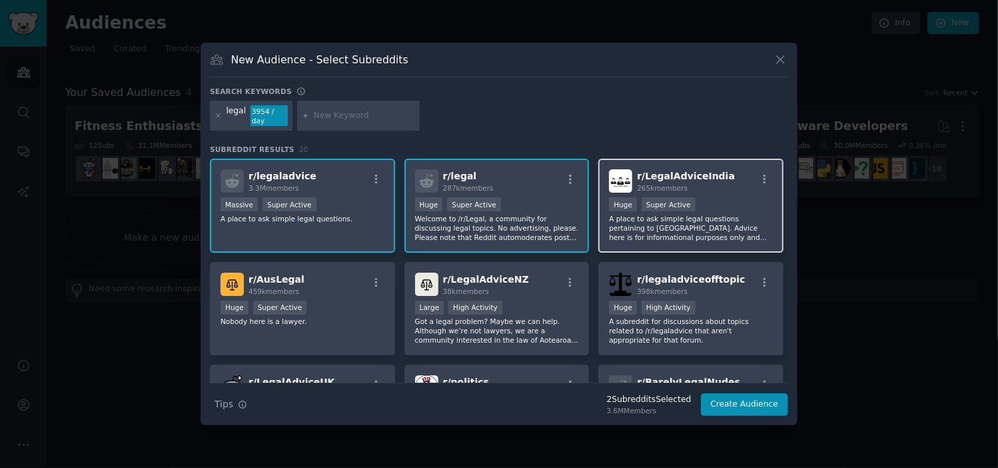
click at [734, 192] on div "r/ LegalAdviceIndia 265k members" at bounding box center [691, 180] width 164 height 23
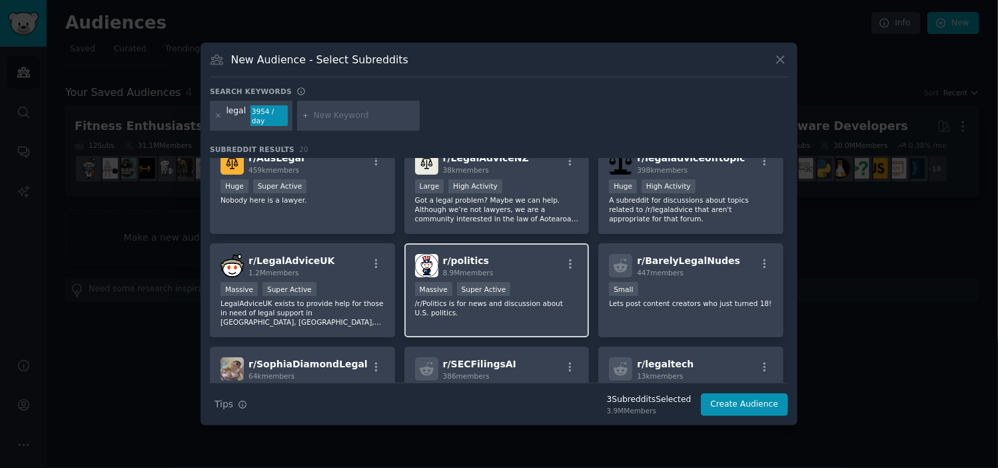
scroll to position [108, 0]
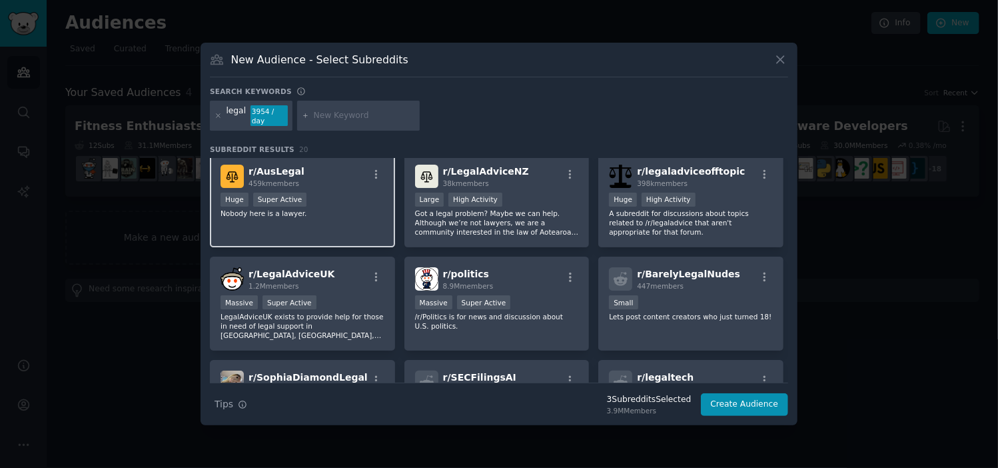
click at [321, 197] on div "Huge Super Active" at bounding box center [303, 201] width 164 height 17
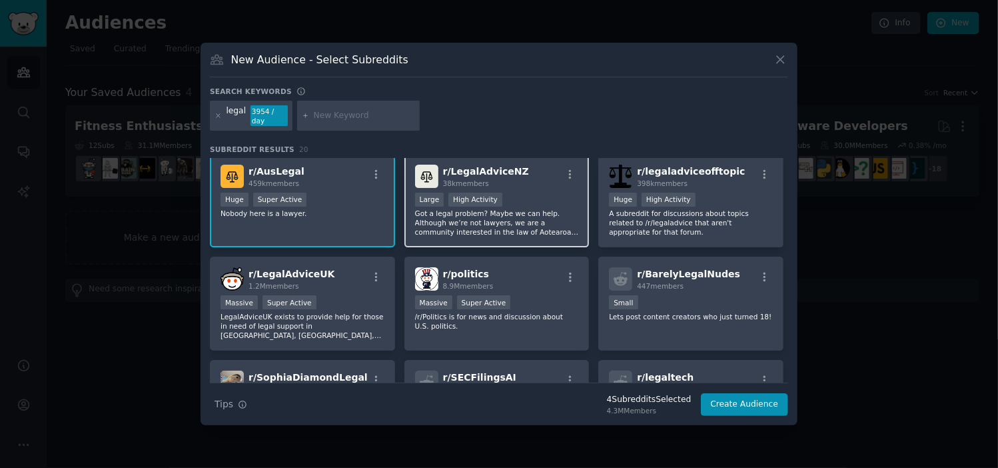
click at [545, 199] on div ">= 80th percentile for submissions / day Large High Activity" at bounding box center [497, 201] width 164 height 17
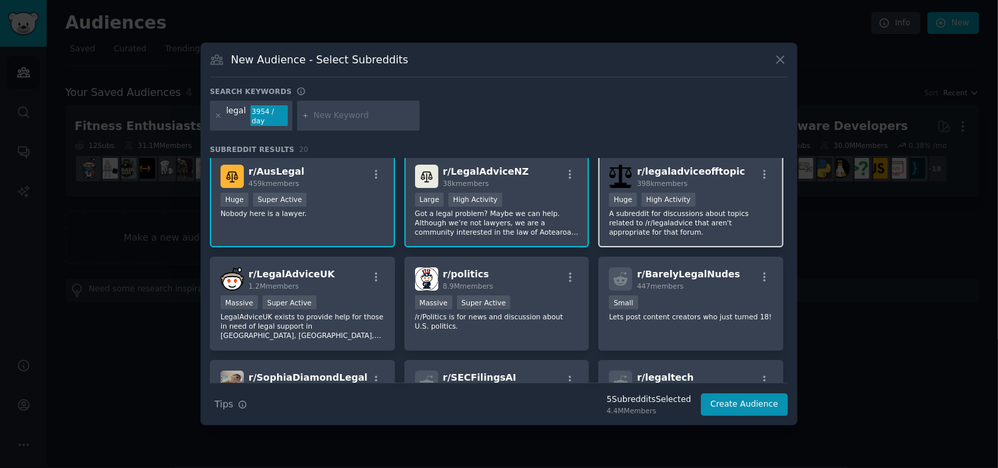
click at [710, 189] on div "r/ legaladviceofftopic 398k members >= 80th percentile for submissions / day Hu…" at bounding box center [690, 201] width 185 height 94
click at [750, 402] on button "Create Audience" at bounding box center [745, 404] width 88 height 23
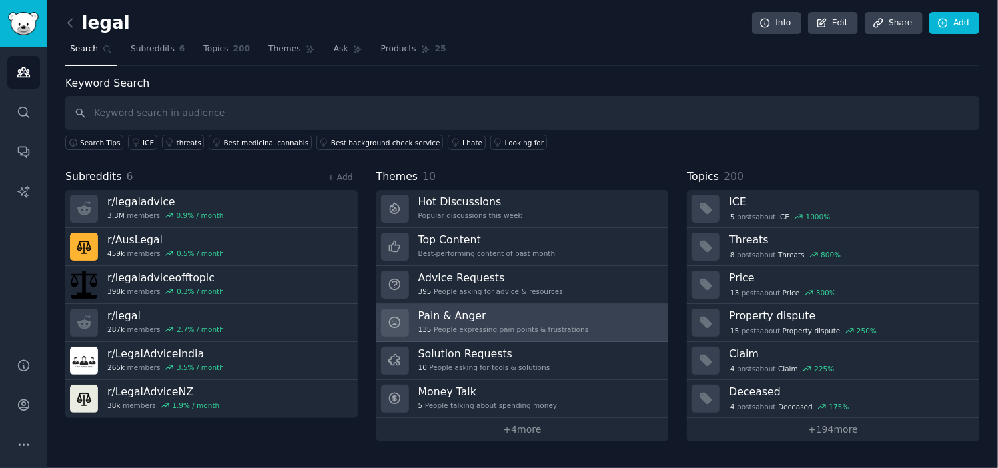
click at [512, 325] on div "135 People expressing pain points & frustrations" at bounding box center [504, 329] width 171 height 9
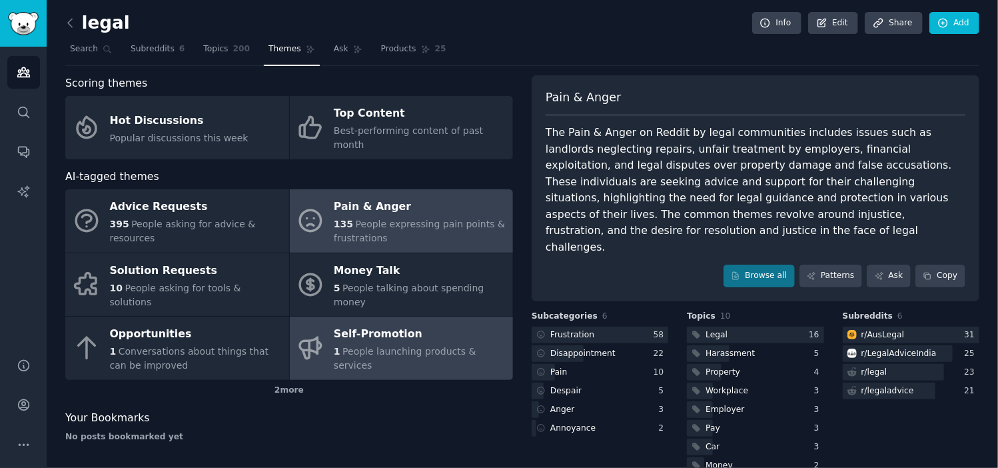
click at [425, 346] on span "People launching products & services" at bounding box center [405, 358] width 143 height 25
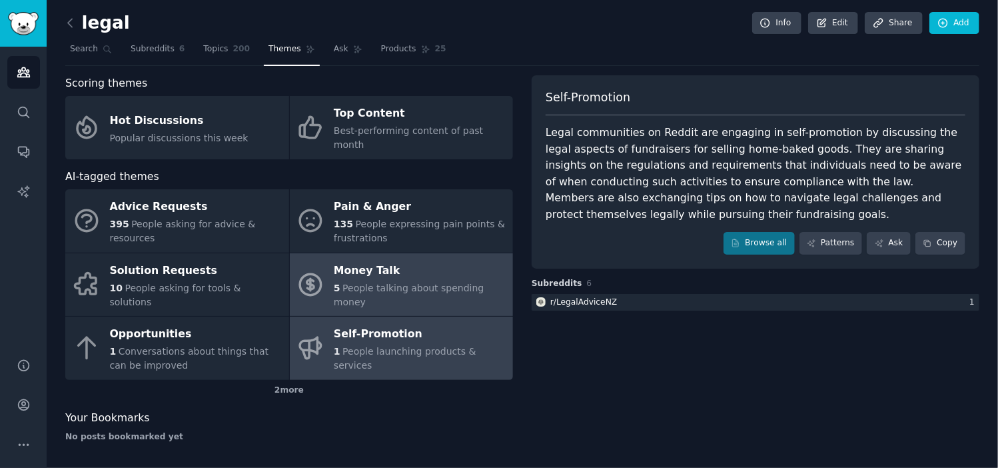
click at [424, 266] on div "Money Talk 5 People talking about spending money" at bounding box center [420, 284] width 173 height 49
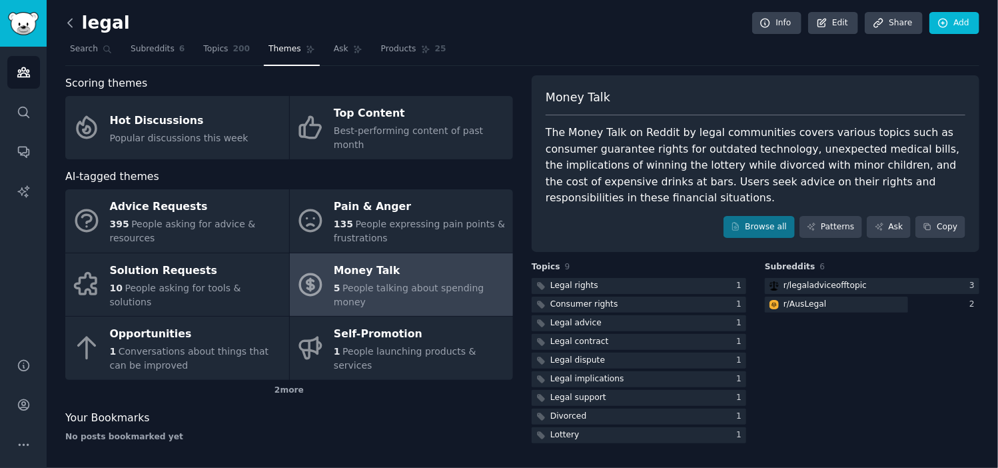
click at [70, 23] on icon at bounding box center [70, 23] width 14 height 14
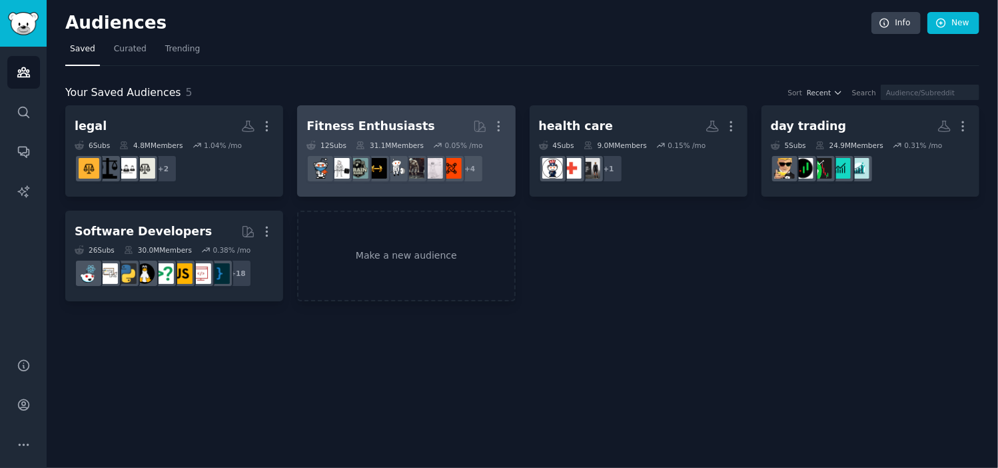
click at [391, 122] on div "Fitness Enthusiasts" at bounding box center [371, 126] width 129 height 17
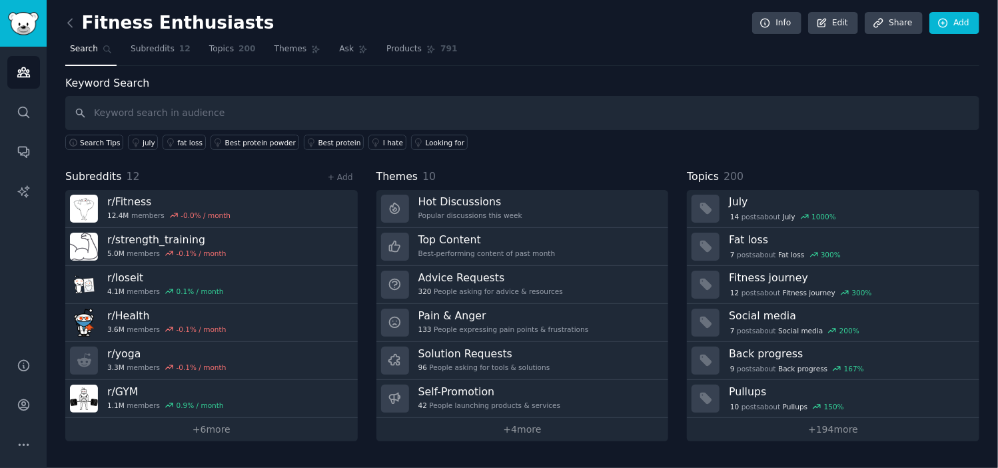
type input "d"
type input "fitness apps"
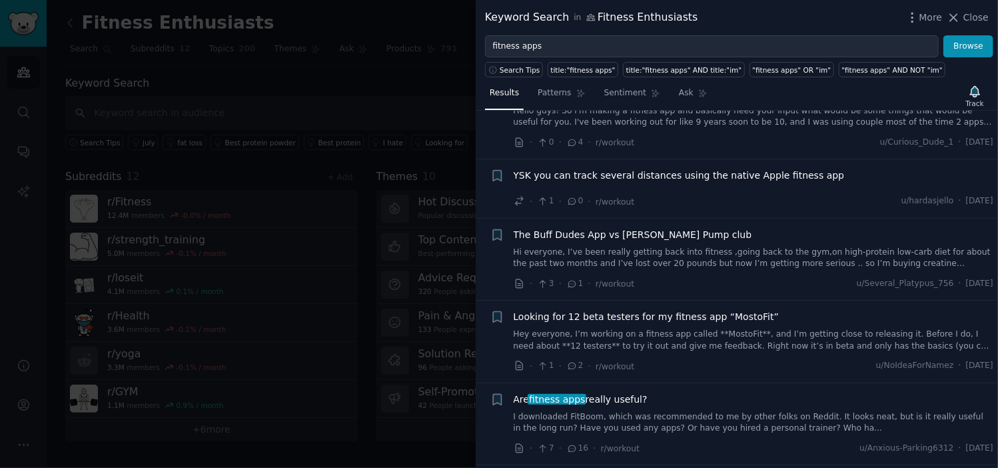
scroll to position [934, 0]
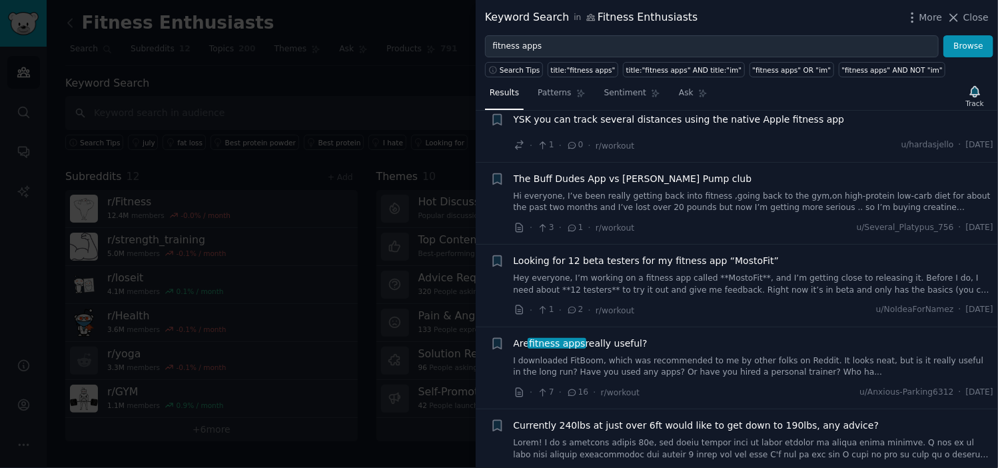
click at [395, 59] on div at bounding box center [499, 234] width 998 height 468
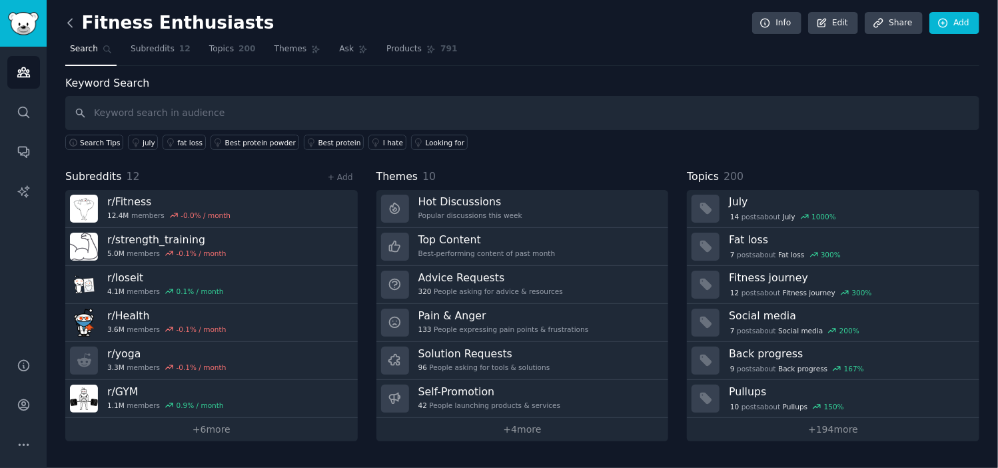
click at [74, 20] on icon at bounding box center [70, 23] width 14 height 14
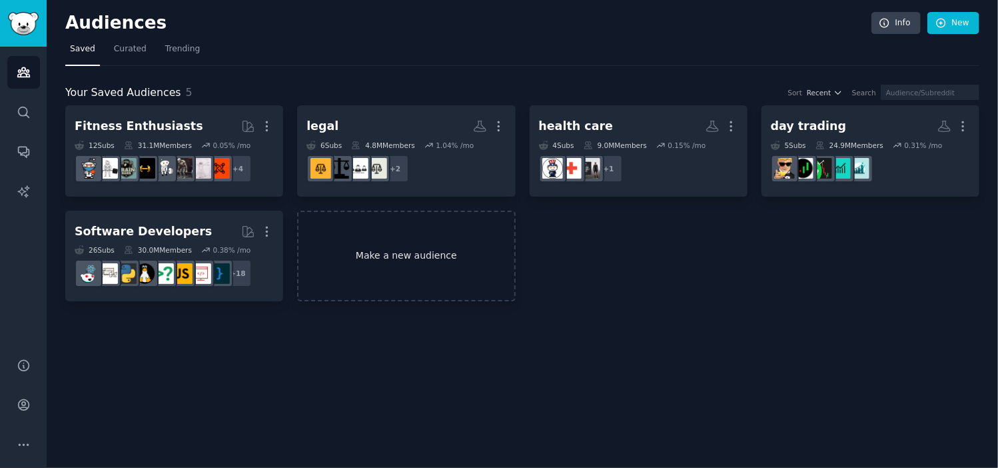
click at [380, 255] on link "Make a new audience" at bounding box center [406, 256] width 218 height 91
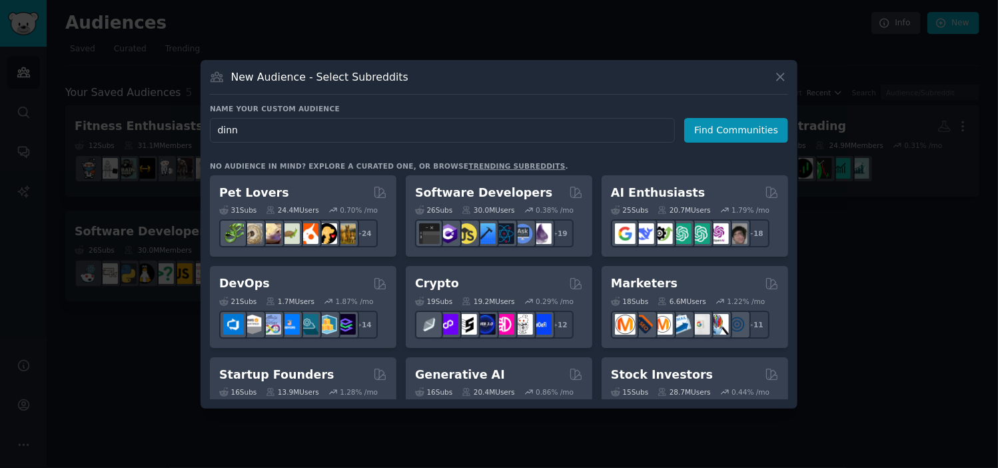
drag, startPoint x: 247, startPoint y: 134, endPoint x: 213, endPoint y: 134, distance: 34.7
click at [213, 134] on input "dinn" at bounding box center [442, 130] width 465 height 25
type input "restaurants"
click at [730, 130] on button "Find Communities" at bounding box center [736, 130] width 104 height 25
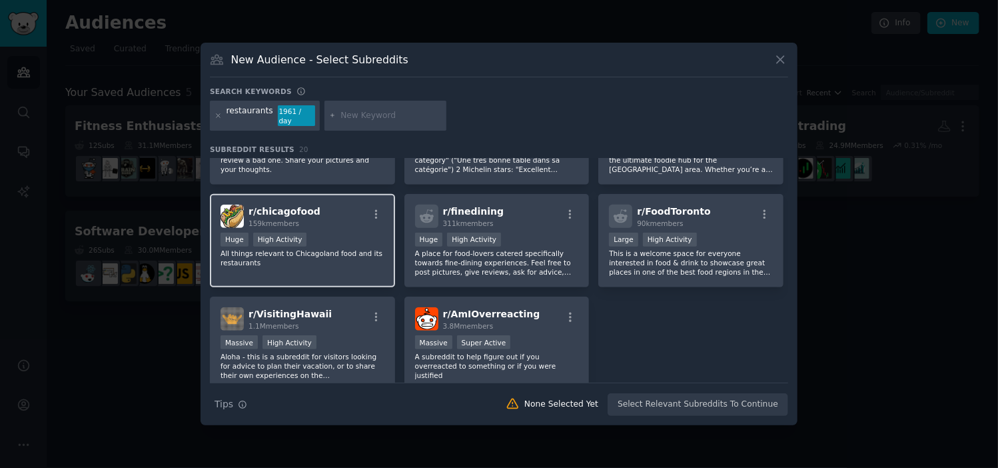
scroll to position [530, 0]
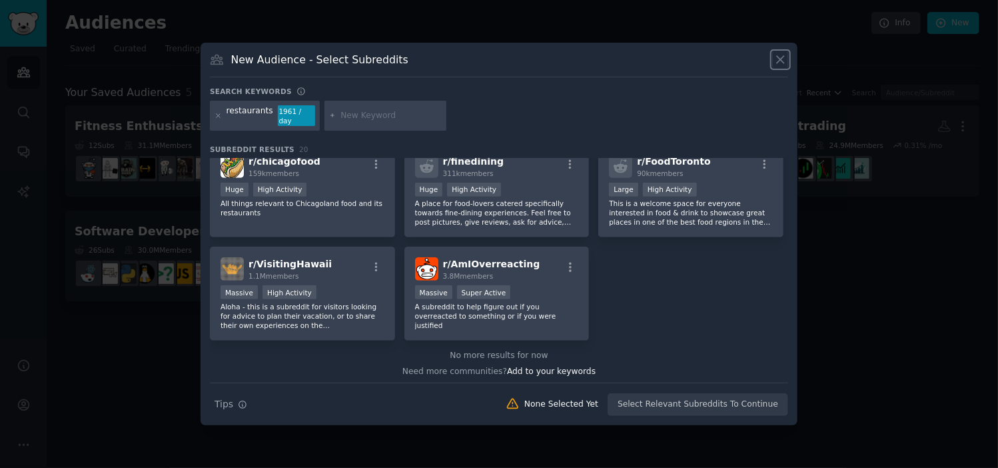
click at [780, 62] on icon at bounding box center [781, 60] width 14 height 14
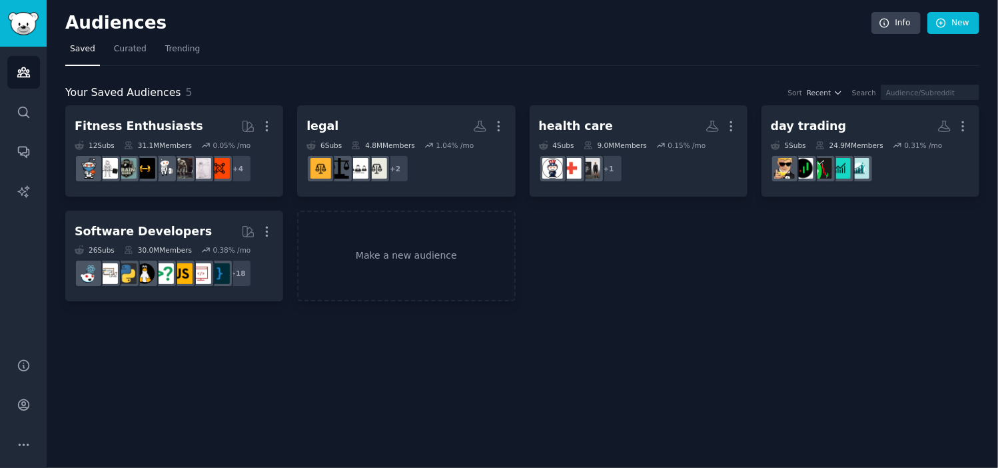
click at [753, 283] on div "Fitness Enthusiasts More 12 Sub s 31.1M Members 0.05 % /mo r/fitness30plus + 4 …" at bounding box center [522, 203] width 914 height 196
